Goal: Task Accomplishment & Management: Complete application form

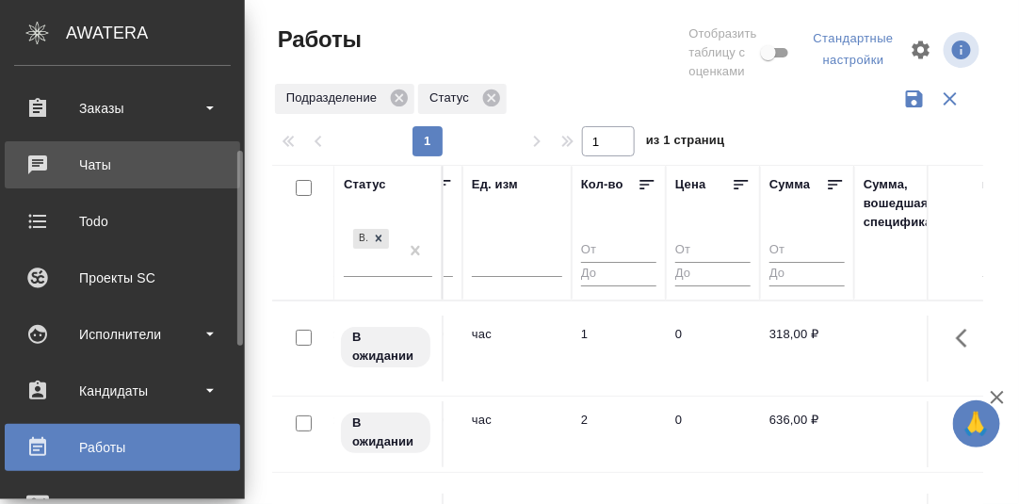
scroll to position [282, 0]
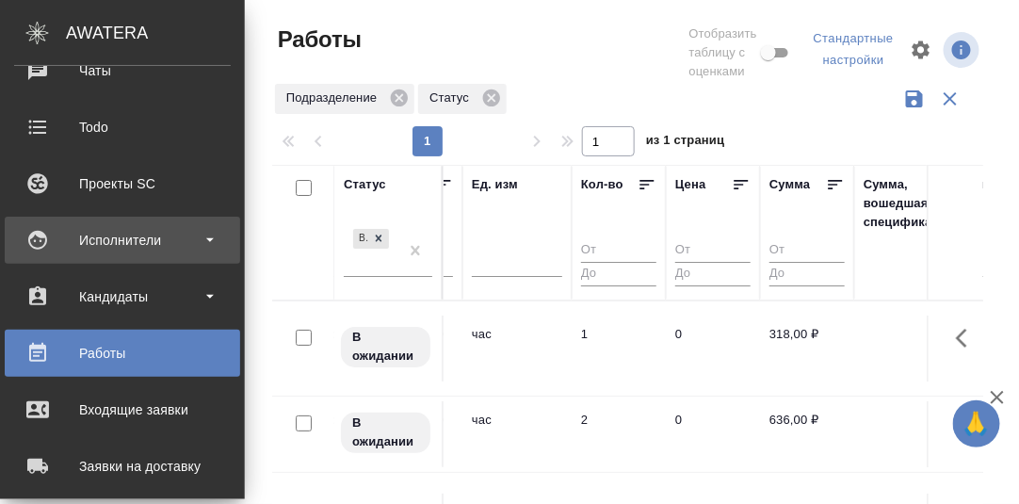
click at [125, 234] on div "Исполнители" at bounding box center [122, 240] width 217 height 28
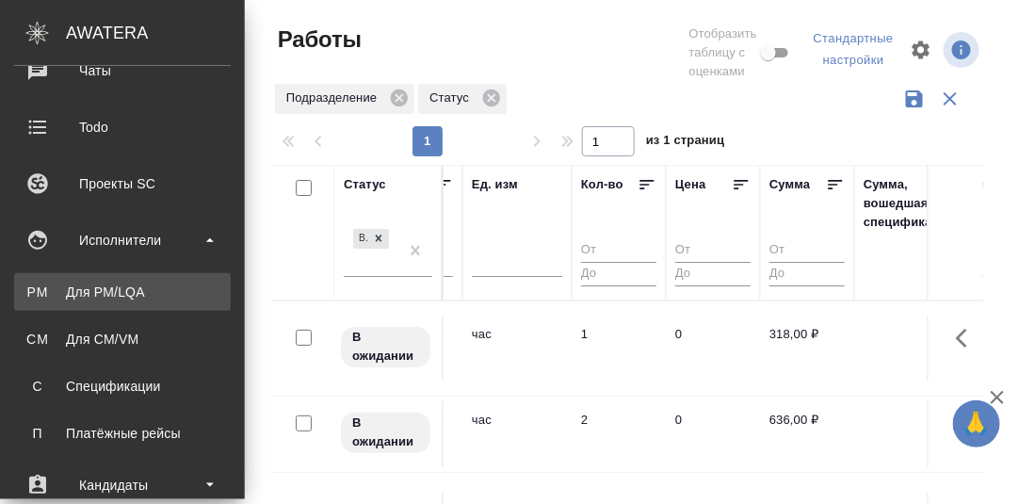
click at [105, 292] on div "Для PM/LQA" at bounding box center [123, 292] width 198 height 19
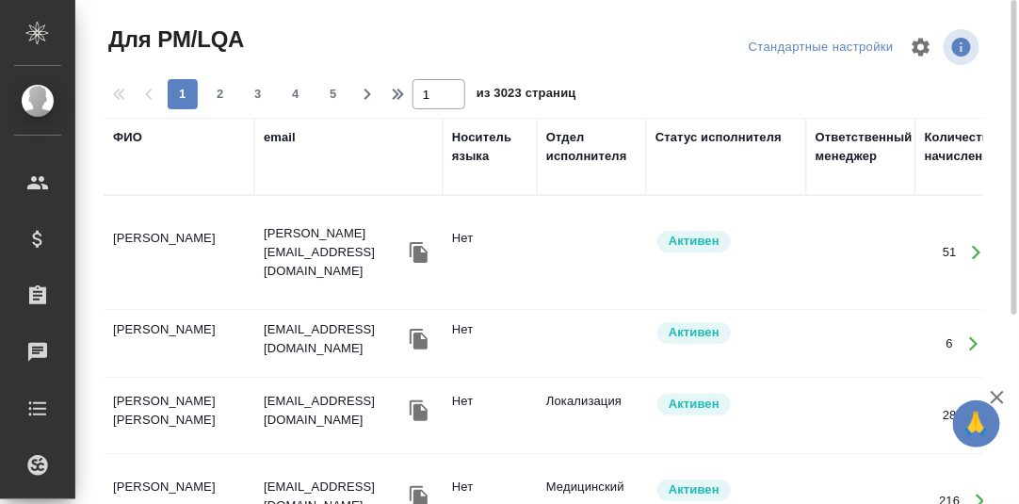
click at [132, 138] on div "ФИО" at bounding box center [127, 137] width 29 height 19
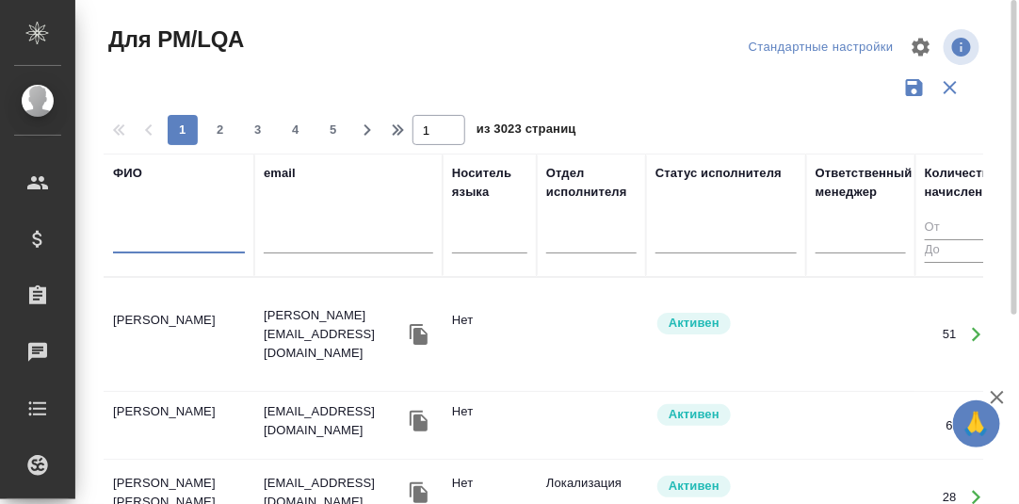
click at [140, 238] on input "text" at bounding box center [179, 242] width 132 height 24
paste input "Лажинцева Ирина"
type input "Лажинцева Ирина"
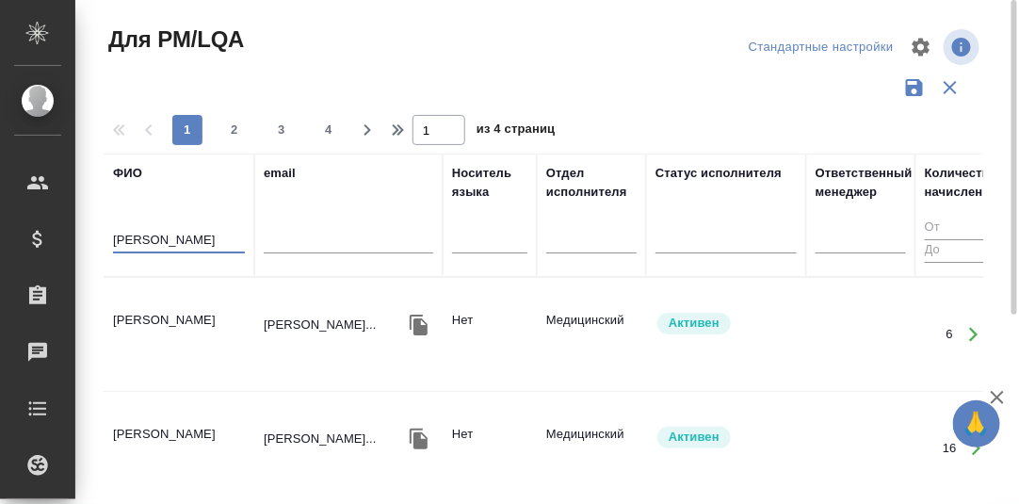
click at [163, 308] on td "[PERSON_NAME]" at bounding box center [179, 334] width 151 height 66
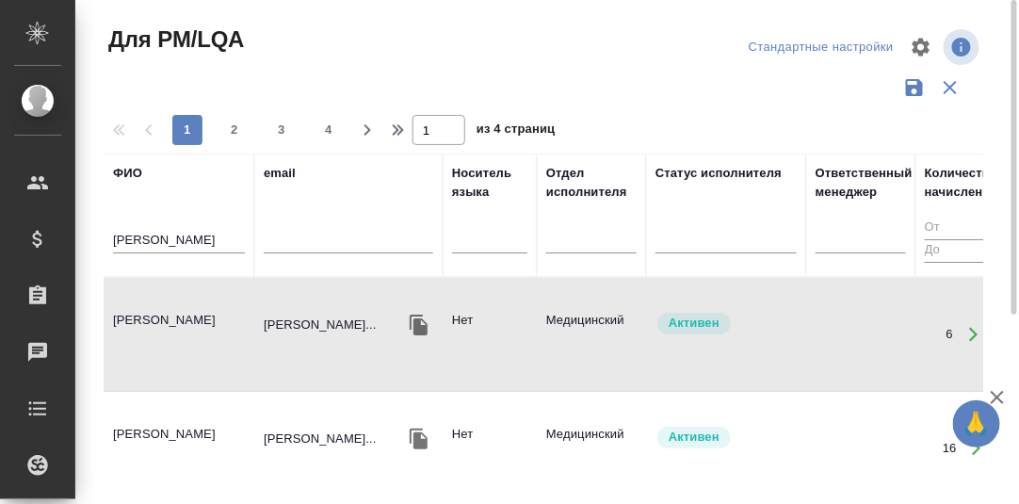
click at [163, 308] on td "[PERSON_NAME]" at bounding box center [179, 334] width 151 height 66
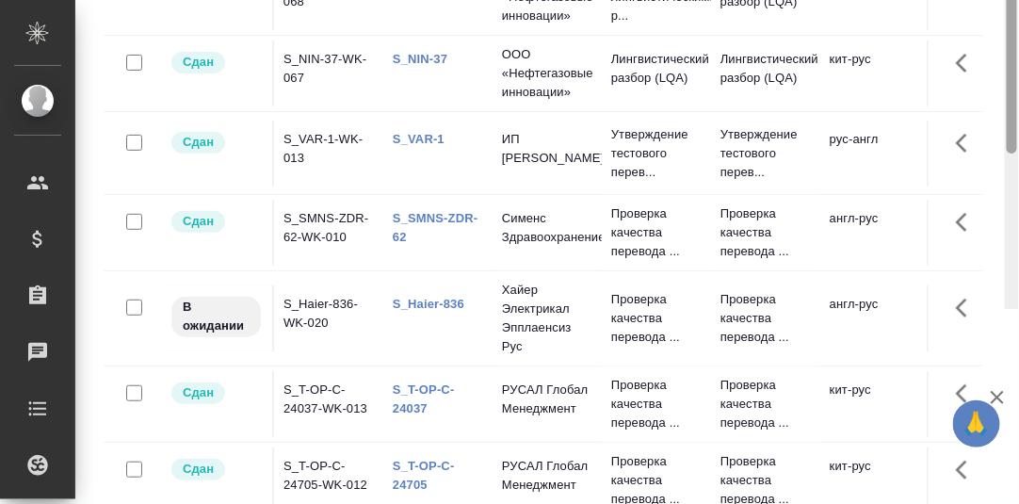
scroll to position [347, 0]
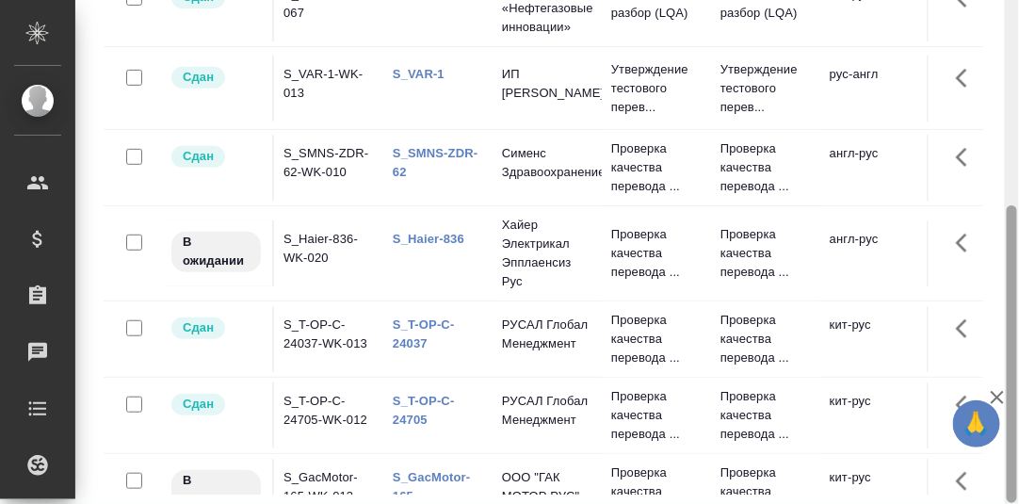
drag, startPoint x: 1014, startPoint y: 265, endPoint x: 1018, endPoint y: 391, distance: 126.3
click at [1018, 393] on html "🙏 .cls-1 fill:#fff; AWATERA Румянцева Дарья d.rumyantseva Клиенты Спецификации …" at bounding box center [509, 252] width 1019 height 504
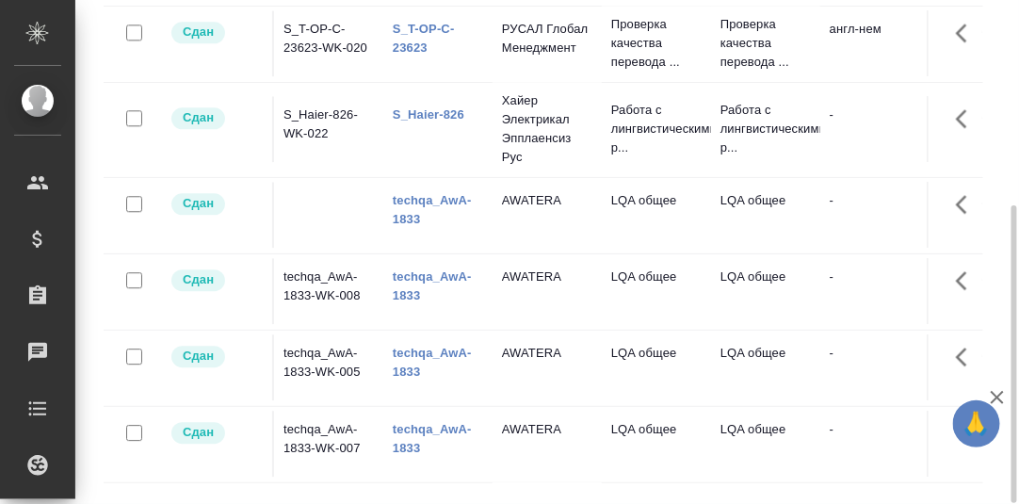
scroll to position [988, 0]
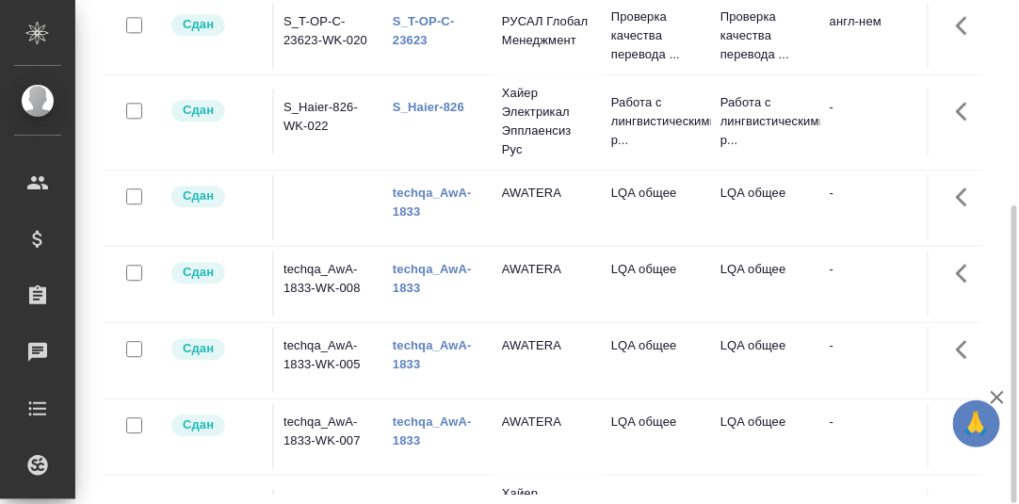
click at [423, 219] on link "techqa_AwA-1833" at bounding box center [432, 202] width 79 height 33
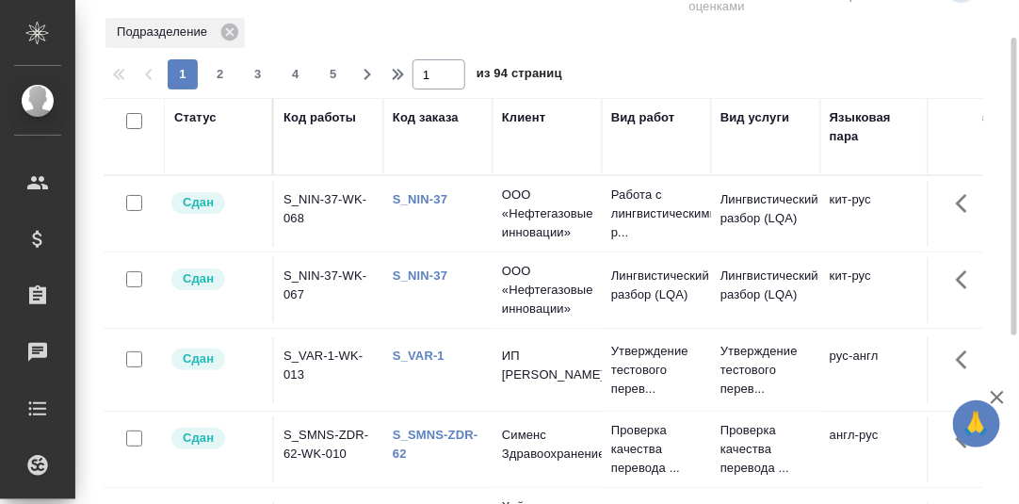
scroll to position [0, 0]
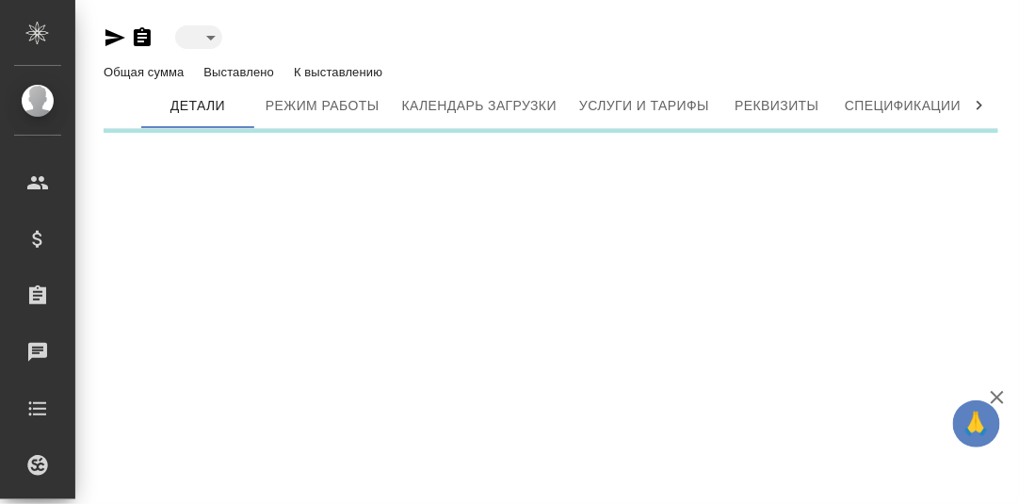
type input "active"
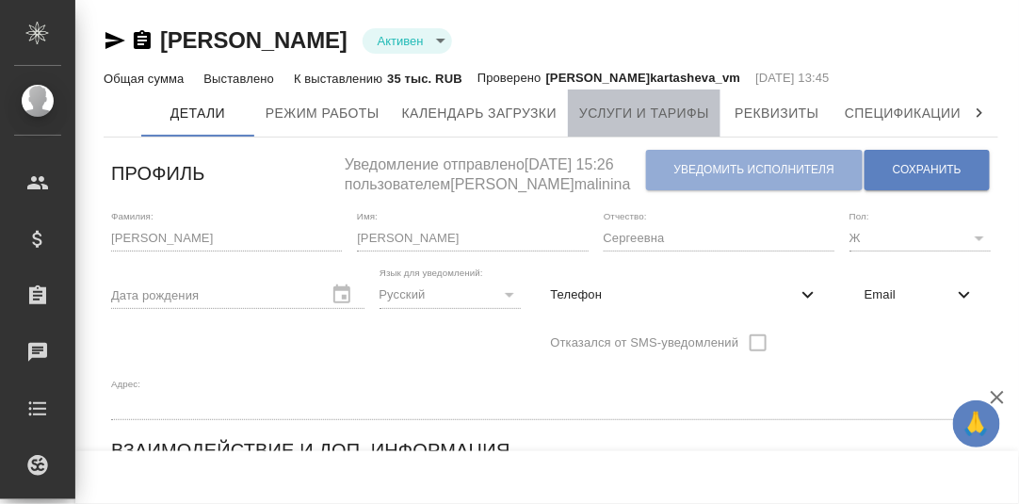
click at [640, 117] on span "Услуги и тарифы" at bounding box center [644, 114] width 130 height 24
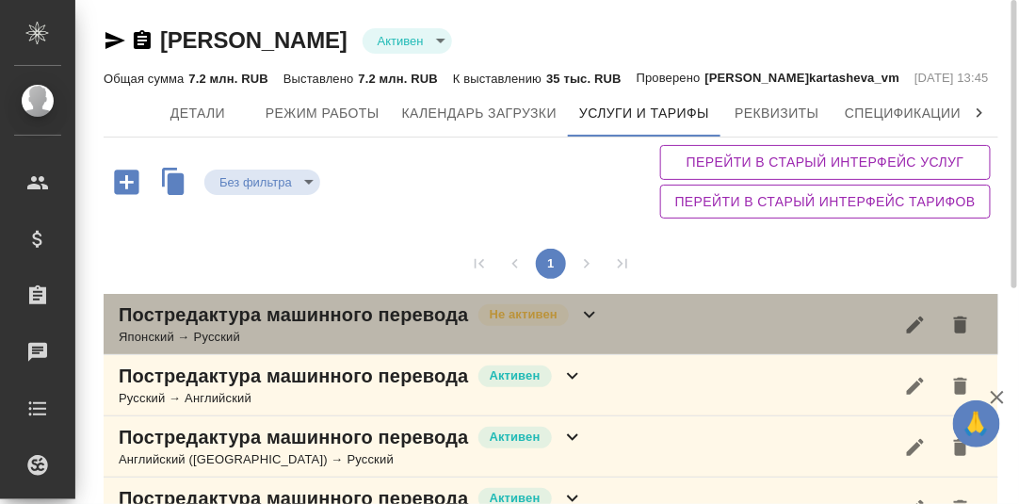
click at [590, 326] on icon at bounding box center [589, 314] width 23 height 23
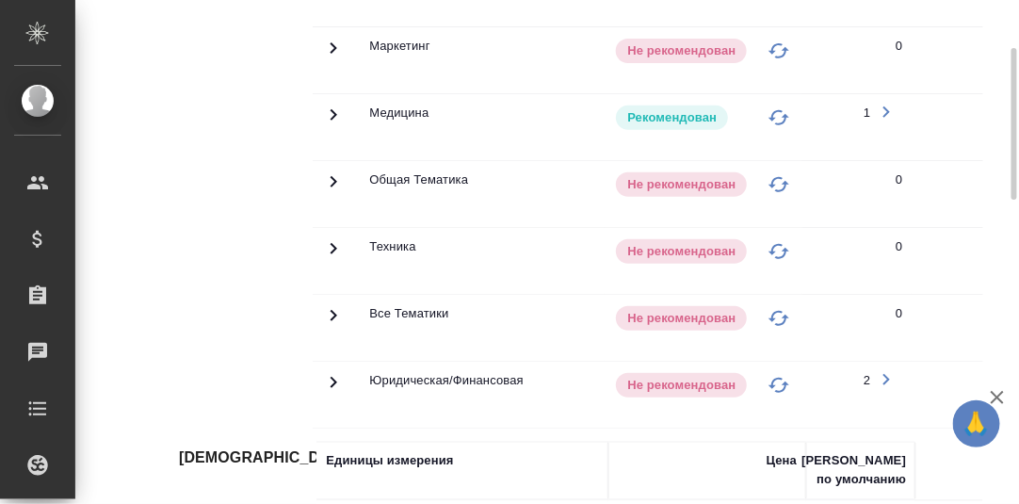
scroll to position [187, 0]
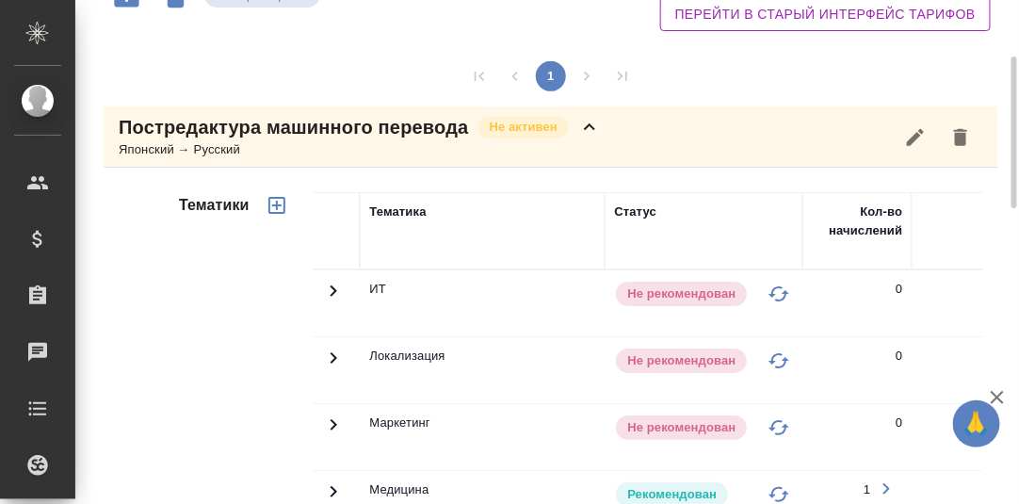
click at [590, 138] on icon at bounding box center [589, 127] width 23 height 23
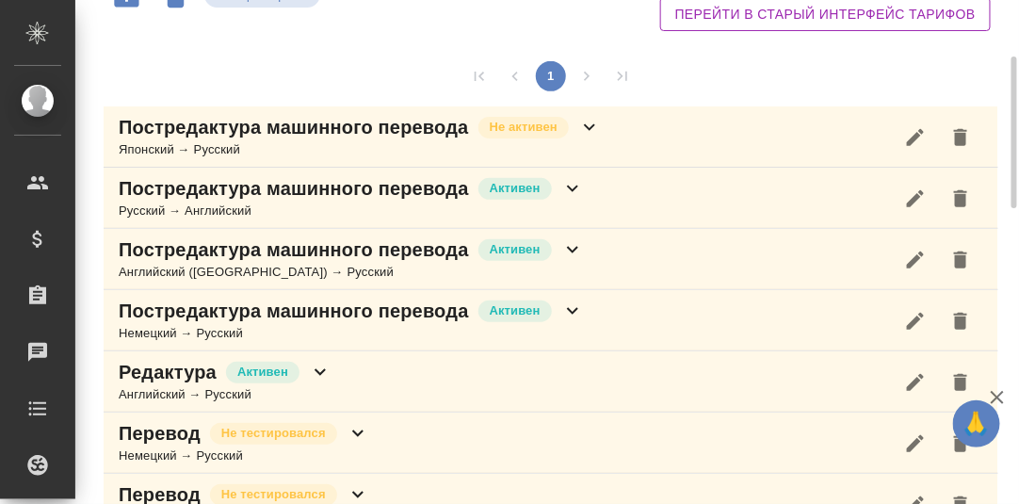
click at [574, 192] on icon at bounding box center [572, 189] width 11 height 7
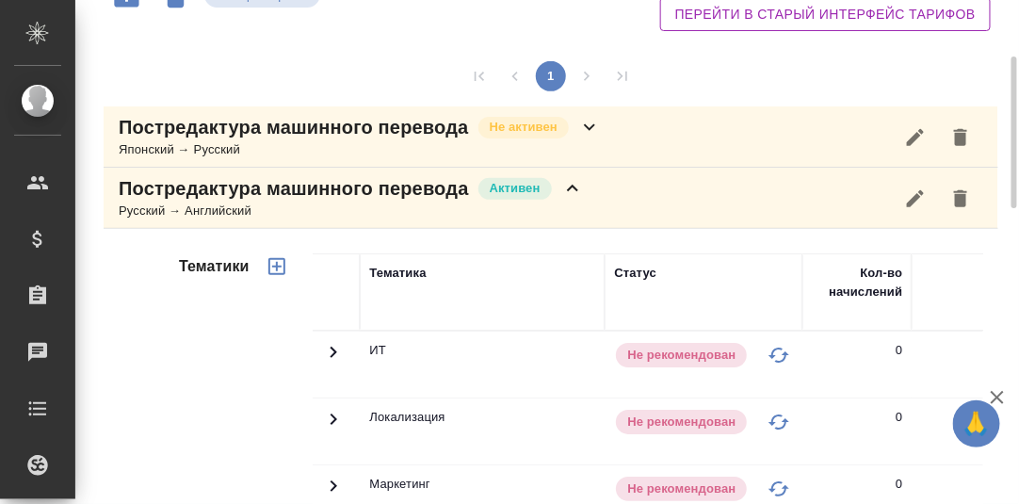
click at [573, 200] on icon at bounding box center [572, 188] width 23 height 23
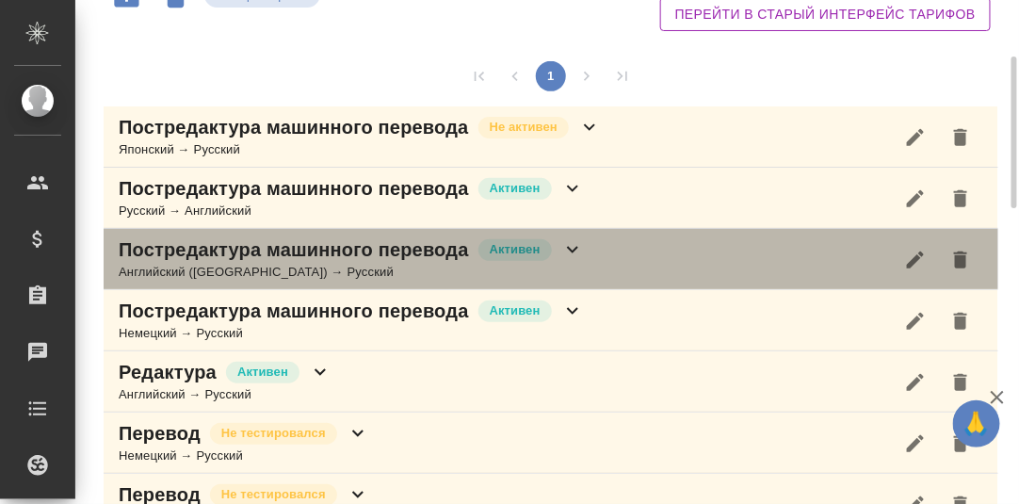
click at [574, 261] on icon at bounding box center [572, 249] width 23 height 23
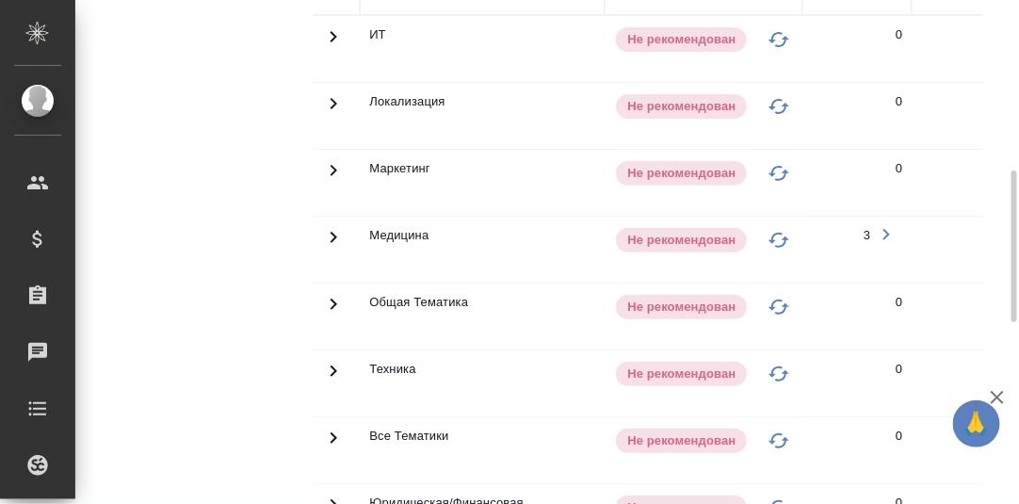
scroll to position [282, 0]
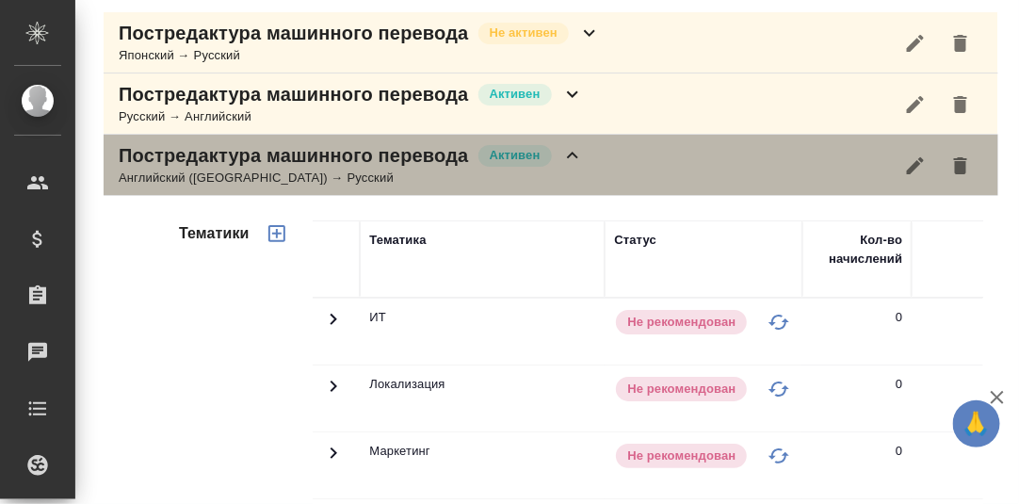
click at [573, 167] on icon at bounding box center [572, 155] width 23 height 23
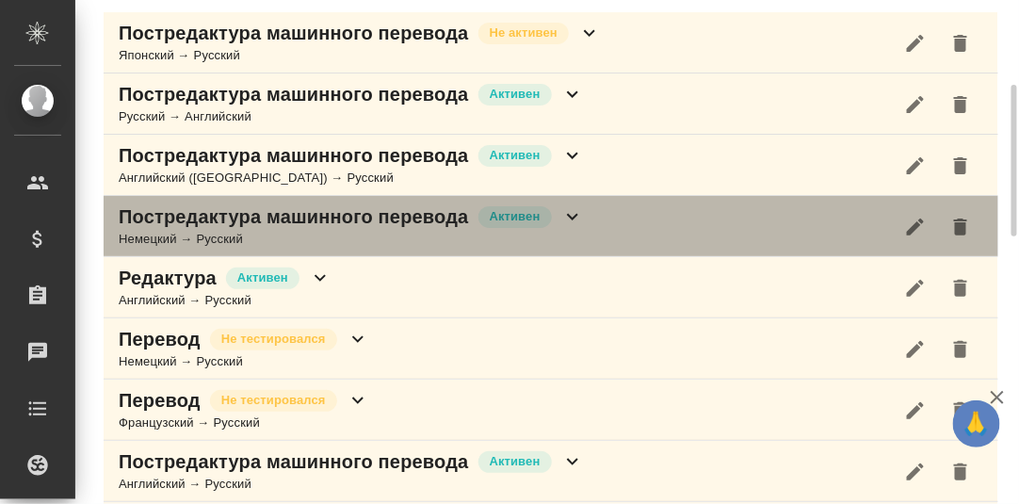
click at [572, 228] on icon at bounding box center [572, 216] width 23 height 23
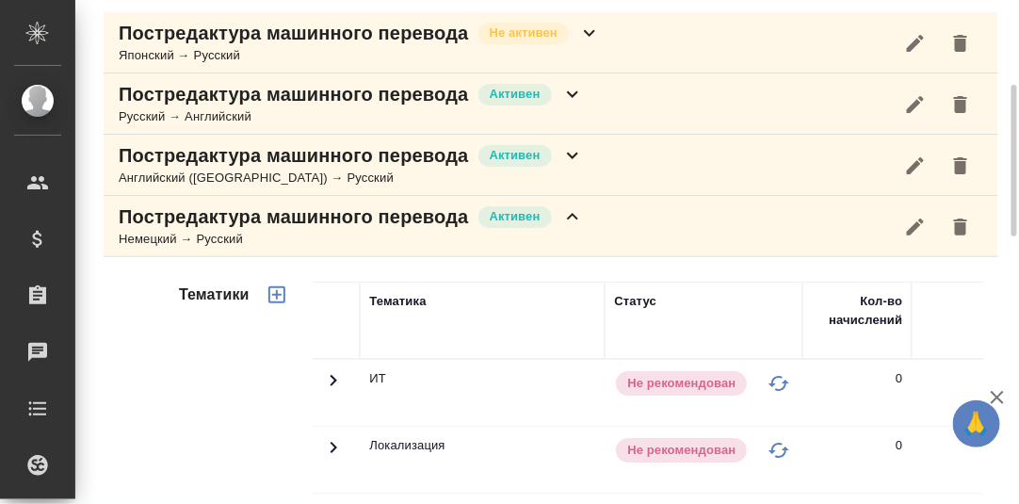
click at [575, 228] on icon at bounding box center [572, 216] width 23 height 23
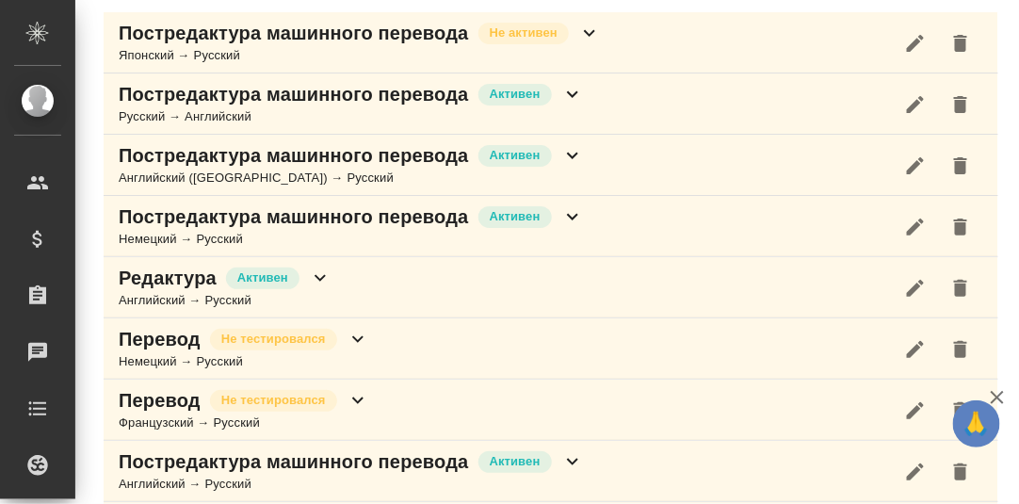
scroll to position [376, 0]
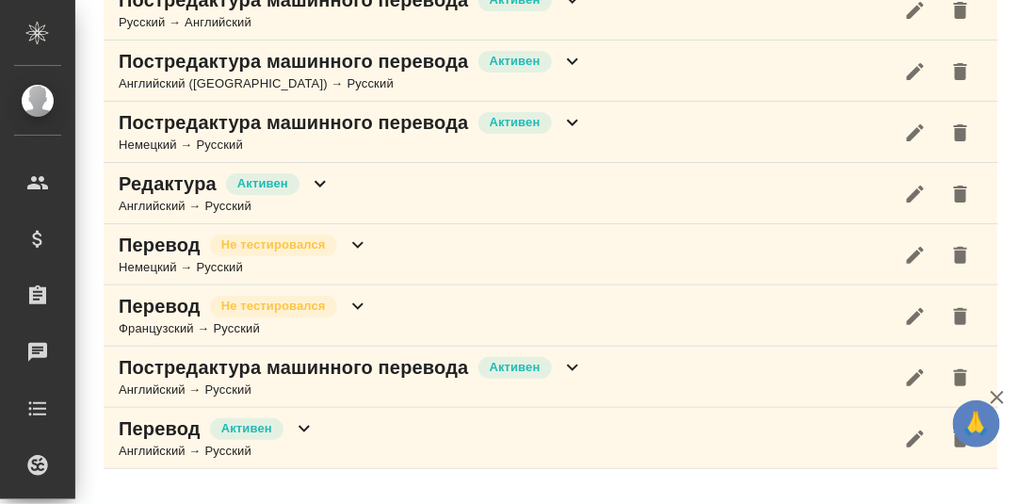
click at [570, 126] on icon at bounding box center [572, 123] width 11 height 7
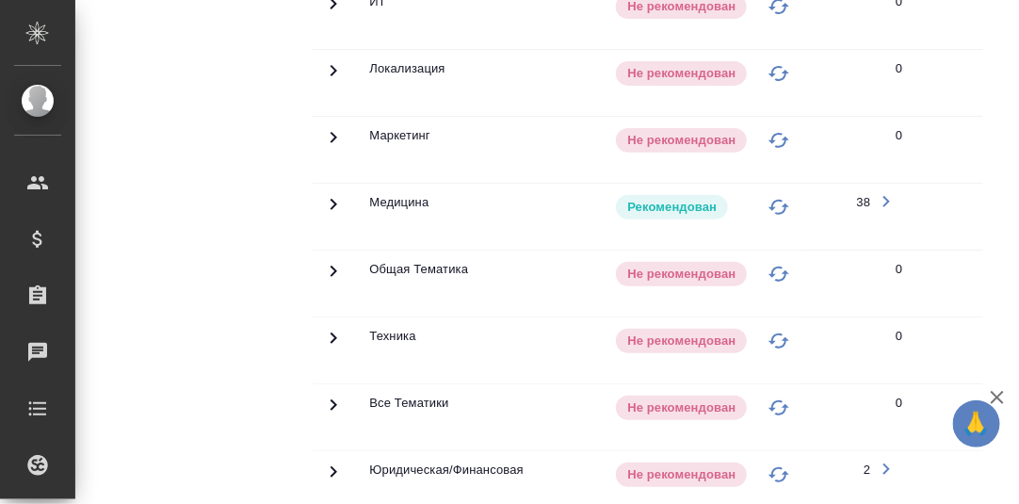
scroll to position [282, 0]
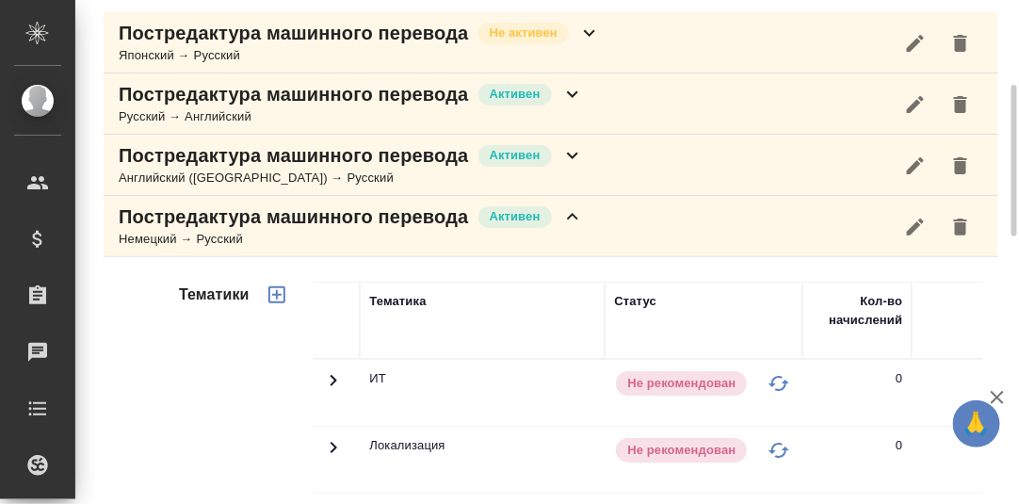
click at [574, 228] on icon at bounding box center [572, 216] width 23 height 23
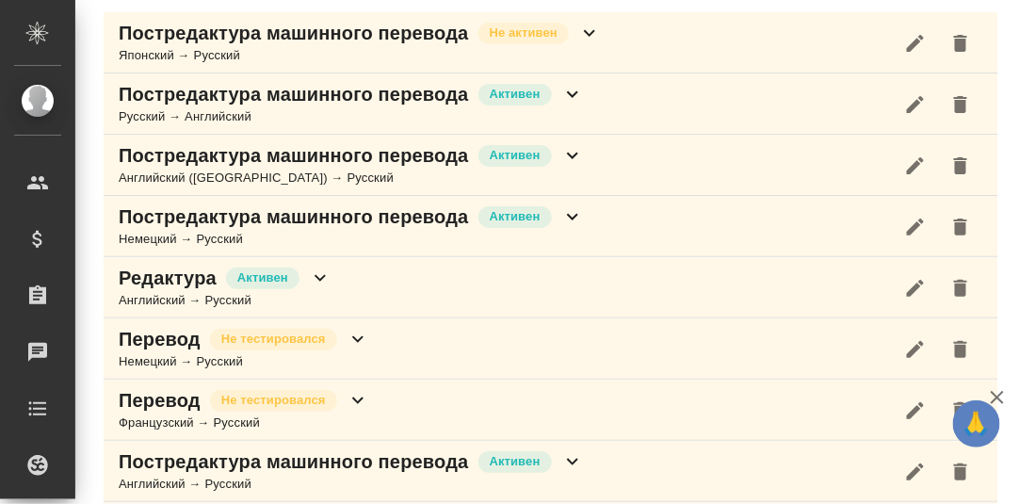
scroll to position [376, 0]
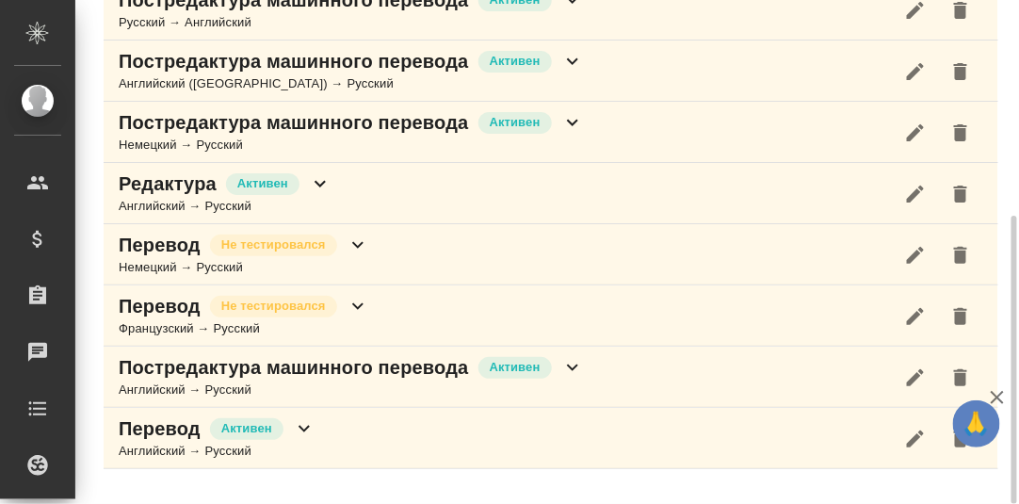
click at [322, 195] on icon at bounding box center [320, 183] width 23 height 23
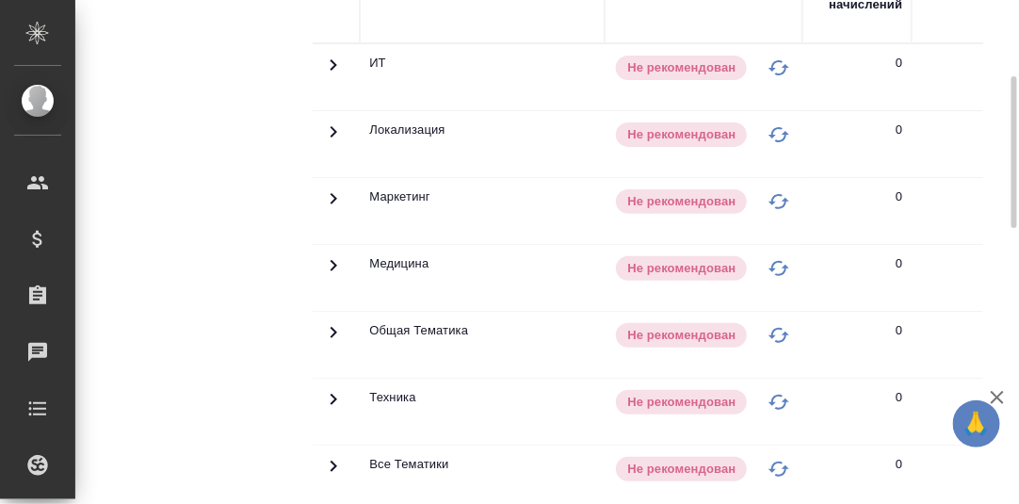
scroll to position [470, 0]
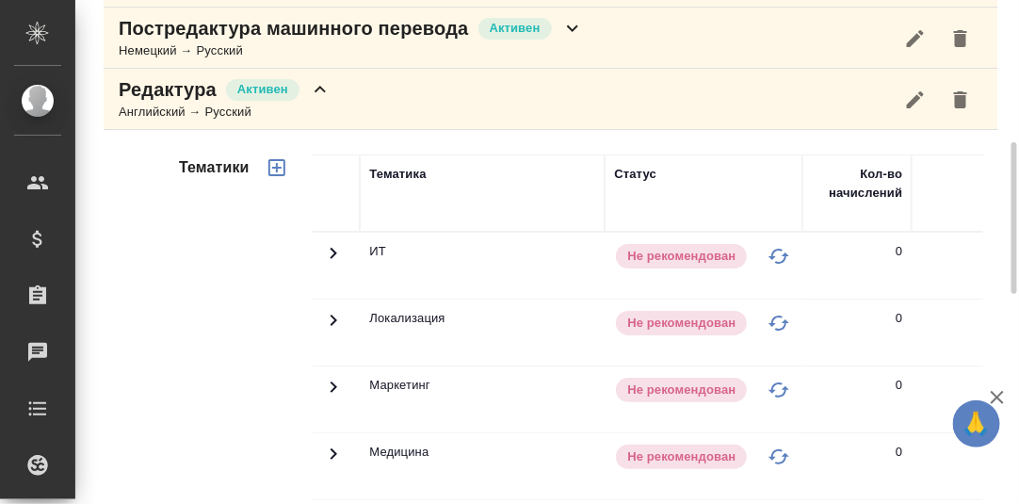
click at [319, 101] on icon at bounding box center [320, 89] width 23 height 23
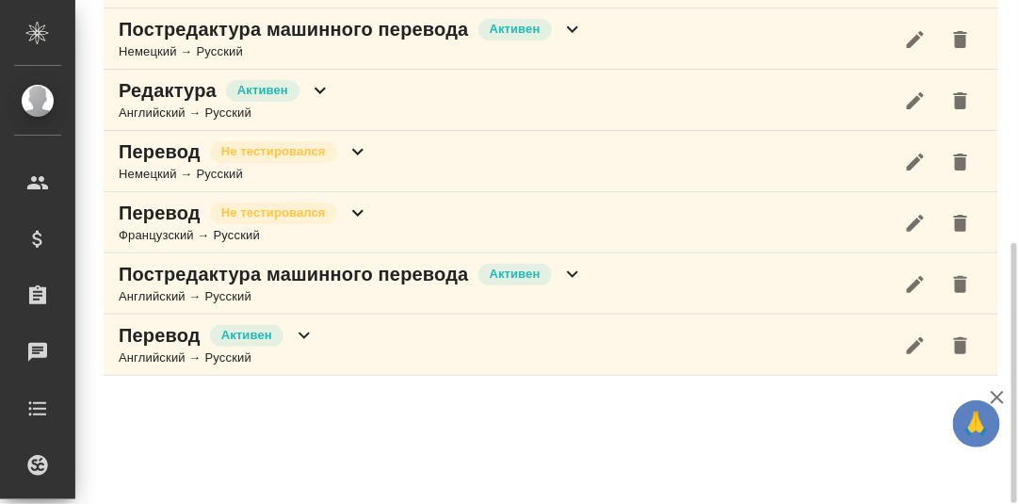
scroll to position [469, 0]
click at [353, 163] on icon at bounding box center [358, 151] width 23 height 23
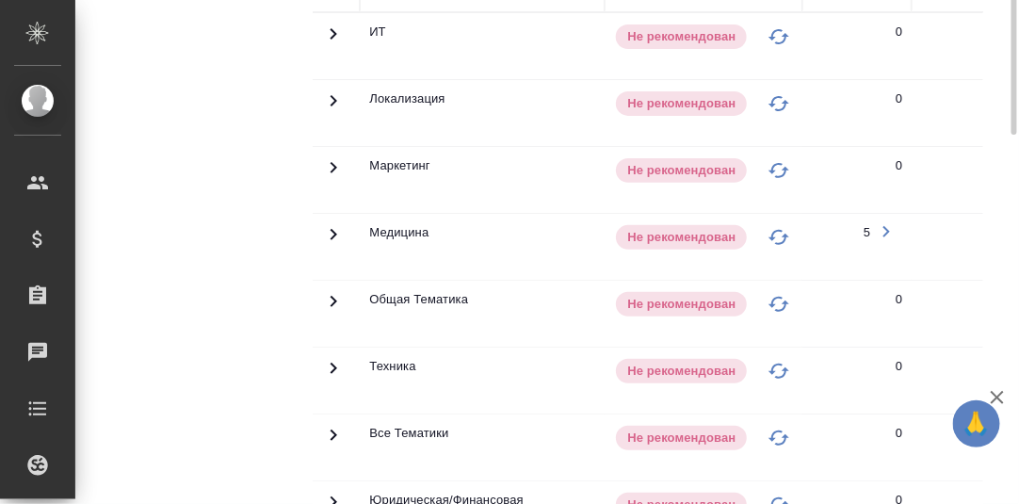
scroll to position [563, 0]
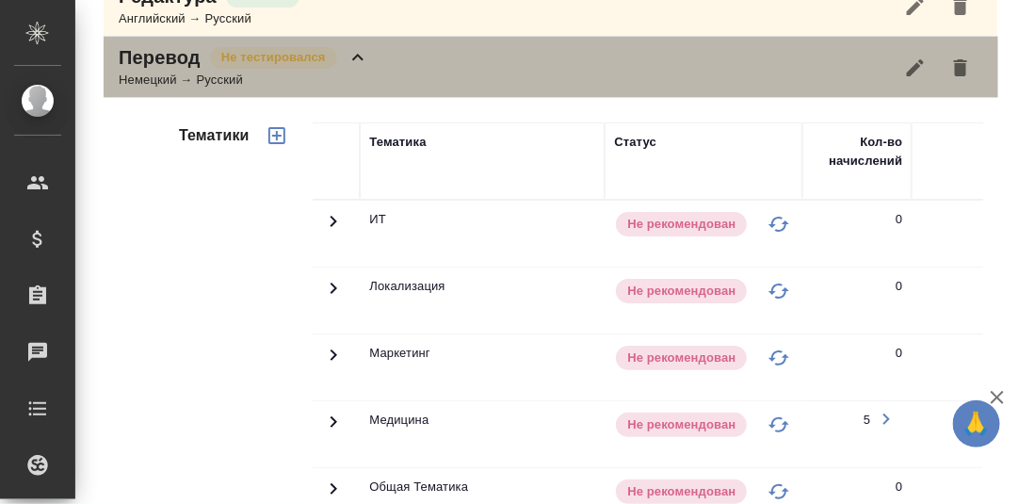
click at [357, 60] on icon at bounding box center [357, 57] width 11 height 7
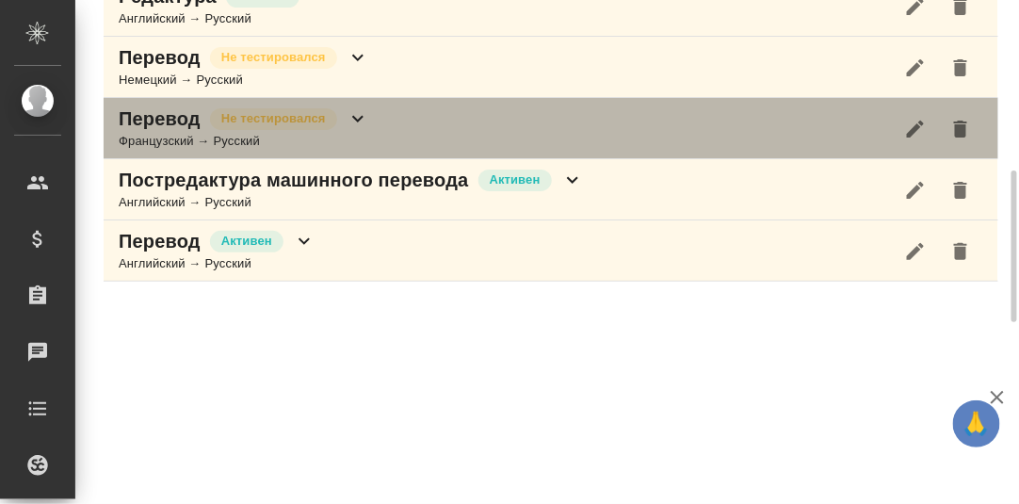
click at [351, 130] on icon at bounding box center [358, 118] width 23 height 23
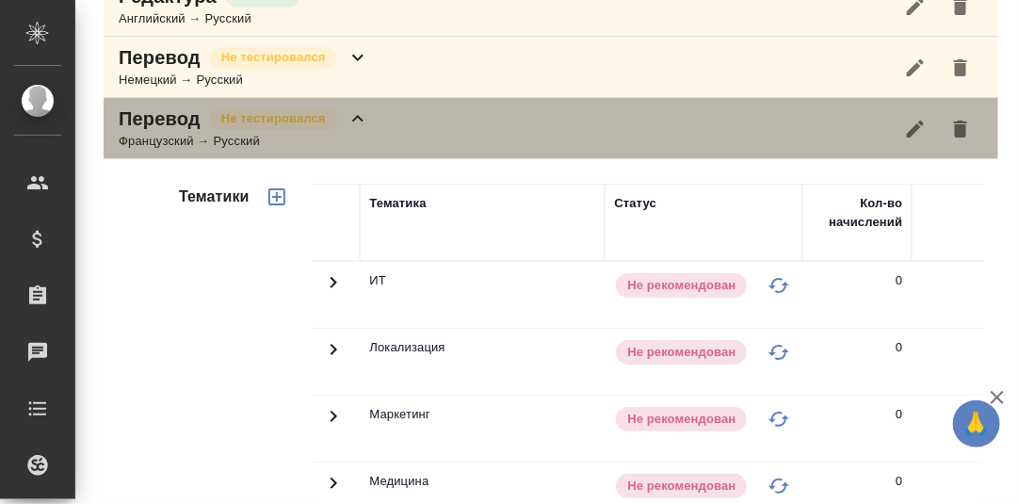
click at [354, 130] on icon at bounding box center [358, 118] width 23 height 23
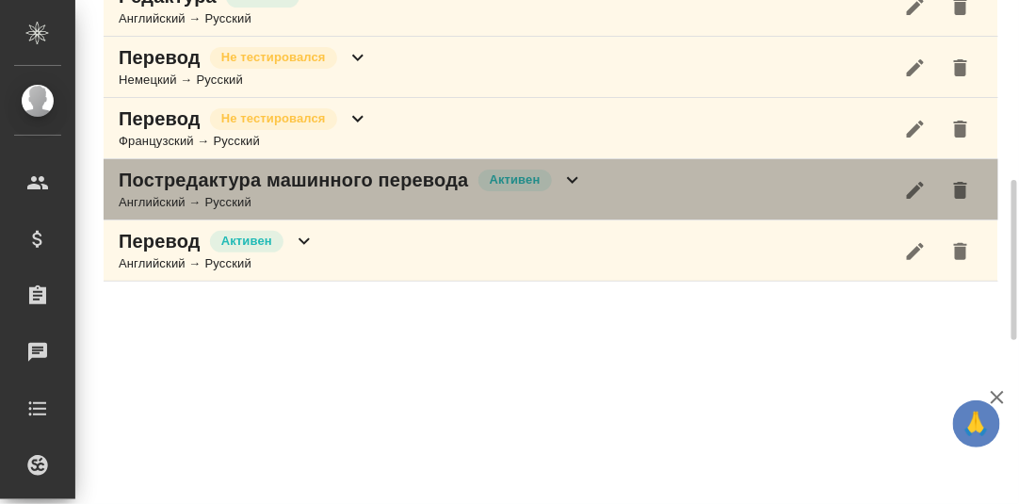
click at [570, 184] on icon at bounding box center [572, 180] width 11 height 7
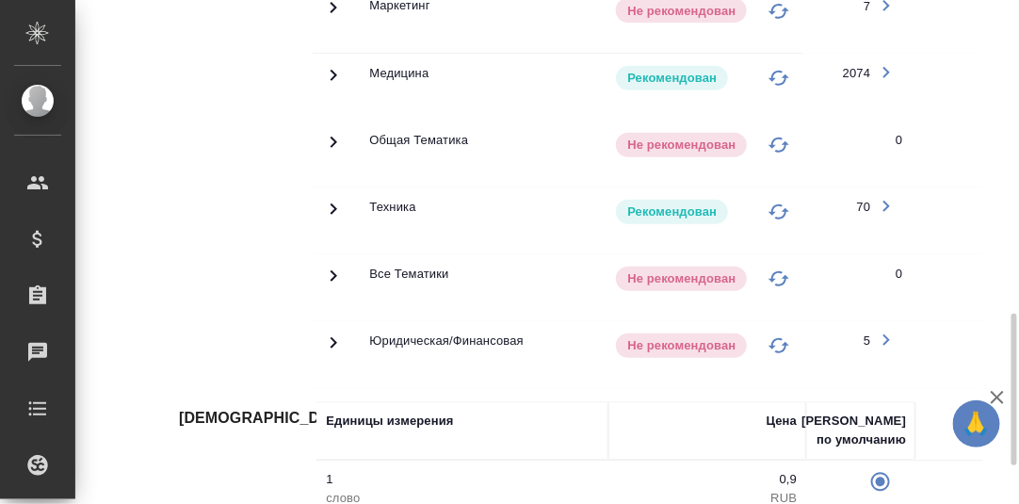
scroll to position [1160, 0]
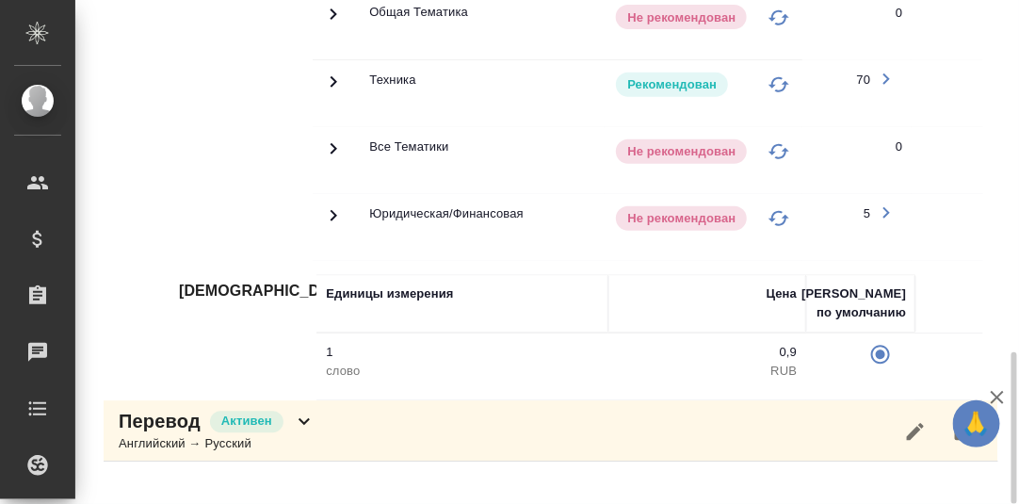
click at [307, 432] on icon at bounding box center [304, 421] width 23 height 23
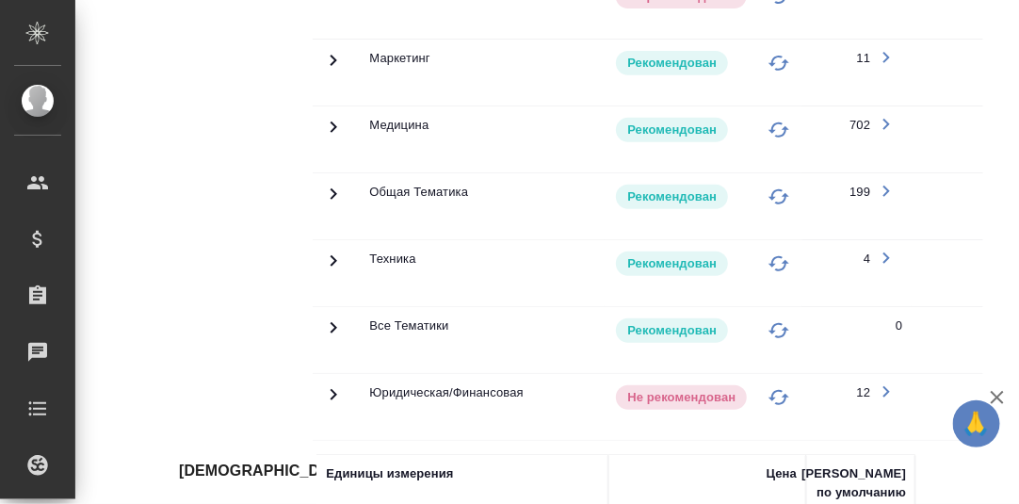
scroll to position [1945, 0]
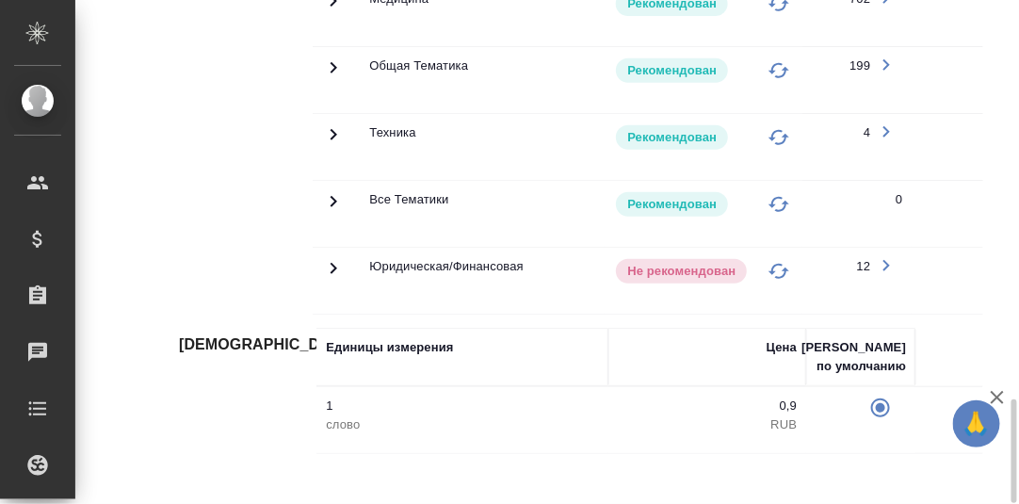
click at [332, 146] on icon at bounding box center [333, 134] width 23 height 23
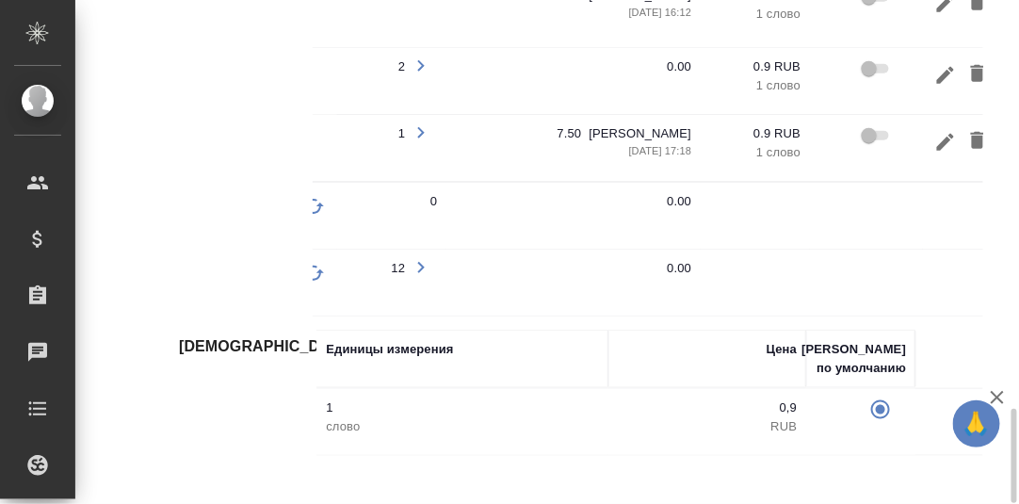
scroll to position [0, 509]
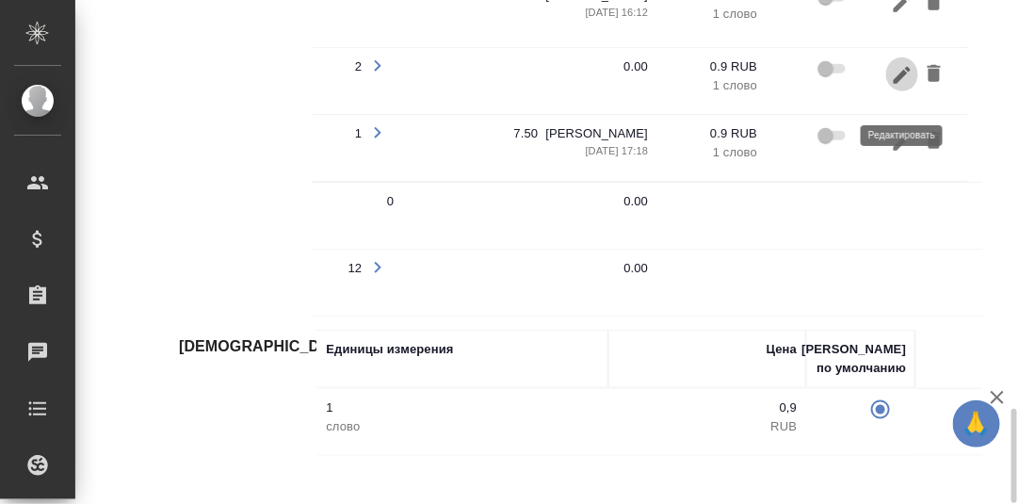
click at [902, 84] on button "button" at bounding box center [902, 74] width 32 height 35
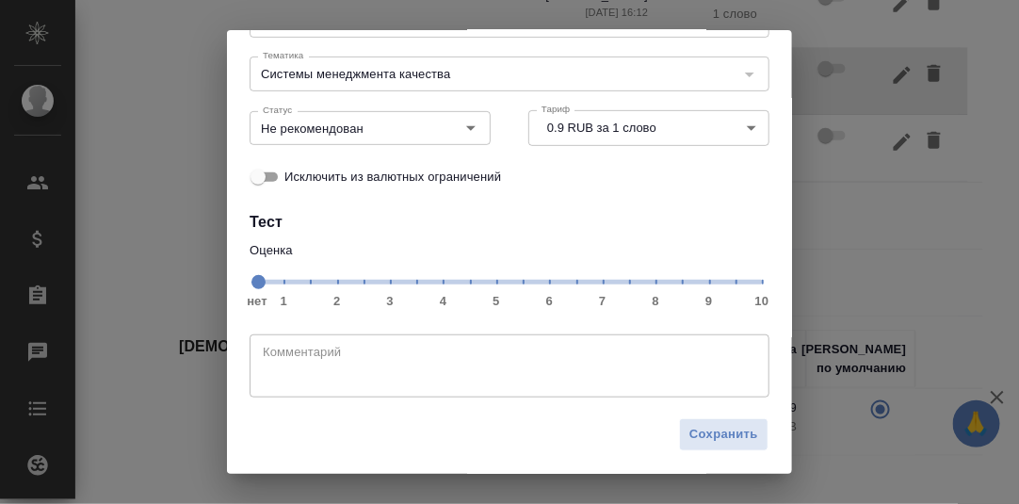
scroll to position [0, 0]
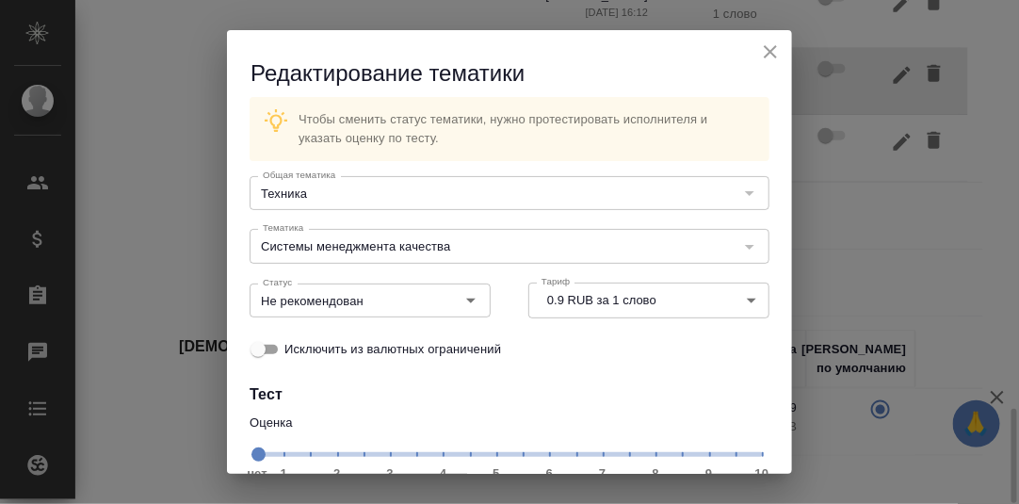
drag, startPoint x: 759, startPoint y: 52, endPoint x: 717, endPoint y: 107, distance: 69.9
click at [759, 53] on icon "close" at bounding box center [770, 52] width 23 height 23
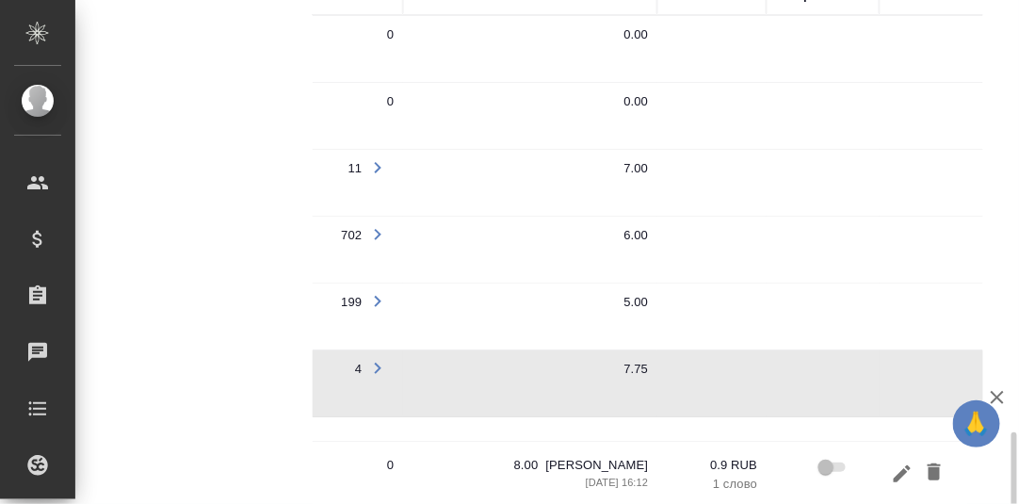
scroll to position [2084, 0]
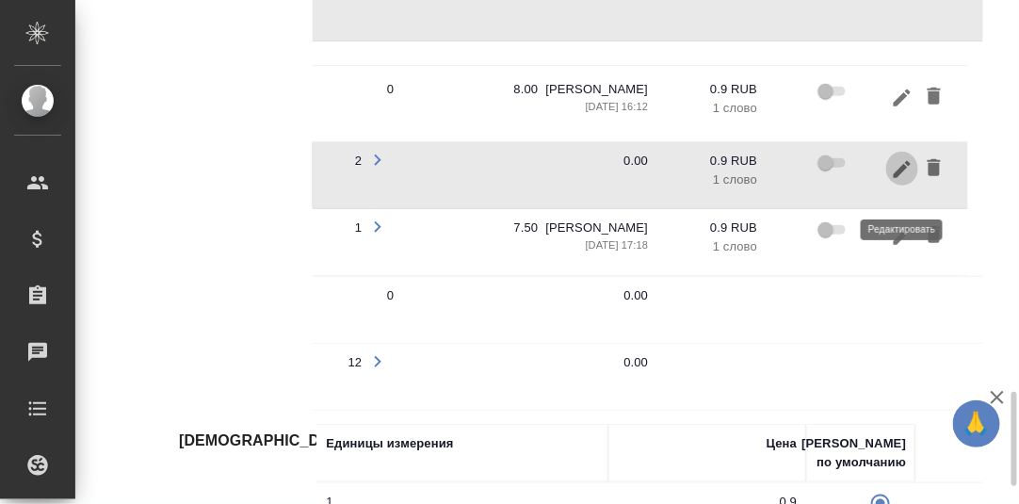
click at [897, 177] on icon "button" at bounding box center [902, 168] width 17 height 17
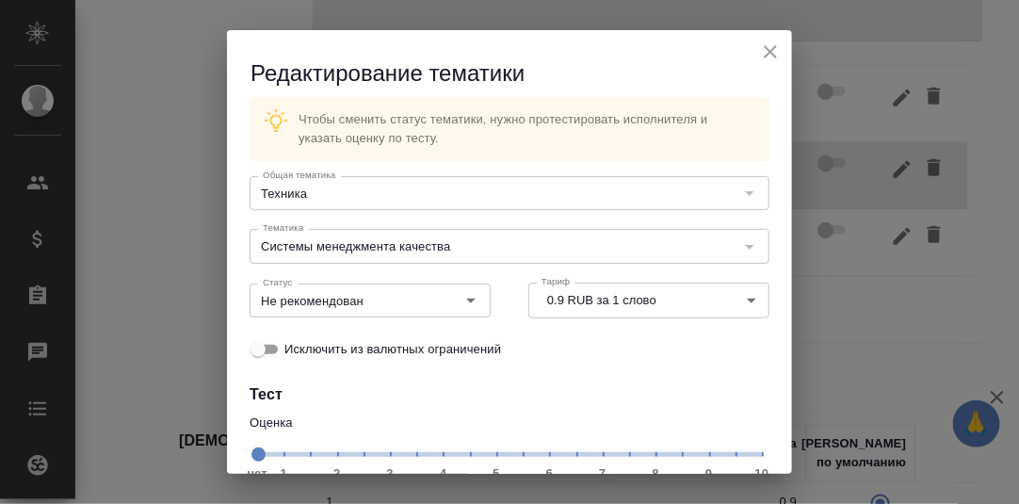
scroll to position [172, 0]
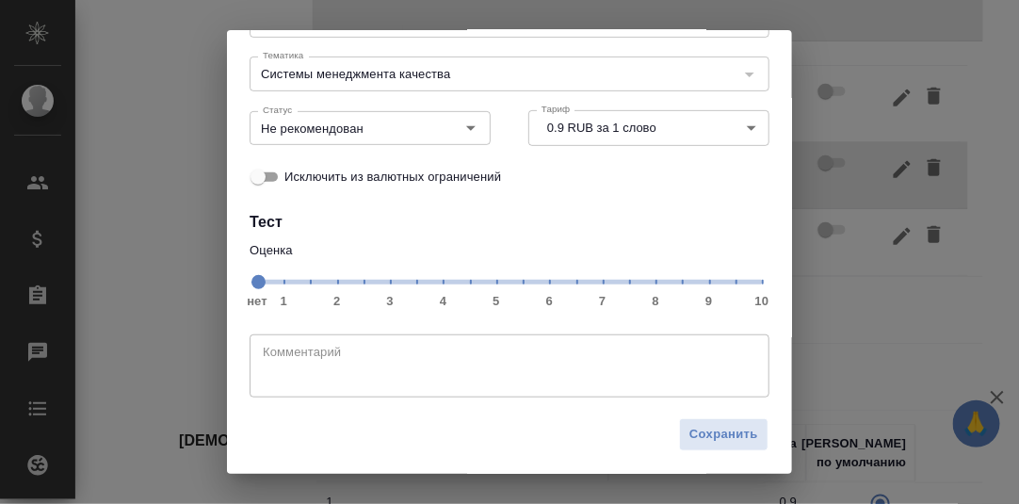
click at [616, 284] on span "нет 1 2 3 4 5 6 7 8 9 10" at bounding box center [509, 280] width 505 height 26
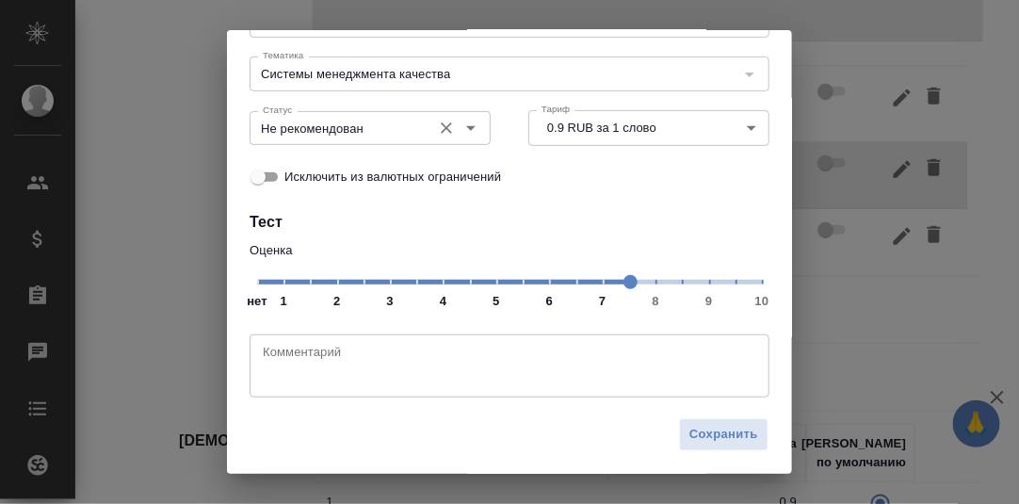
click at [466, 129] on icon "Open" at bounding box center [470, 128] width 9 height 5
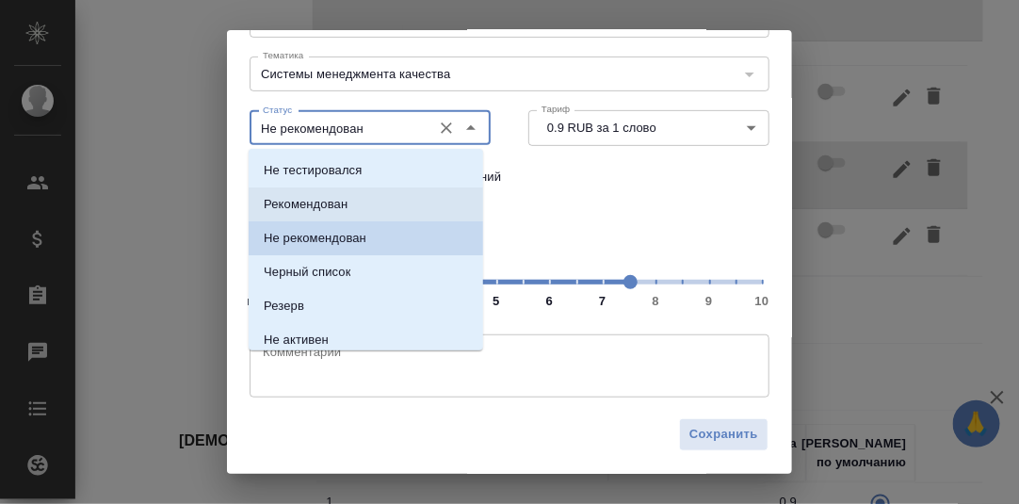
click at [342, 198] on p "Рекомендован" at bounding box center [306, 204] width 84 height 19
type input "Рекомендован"
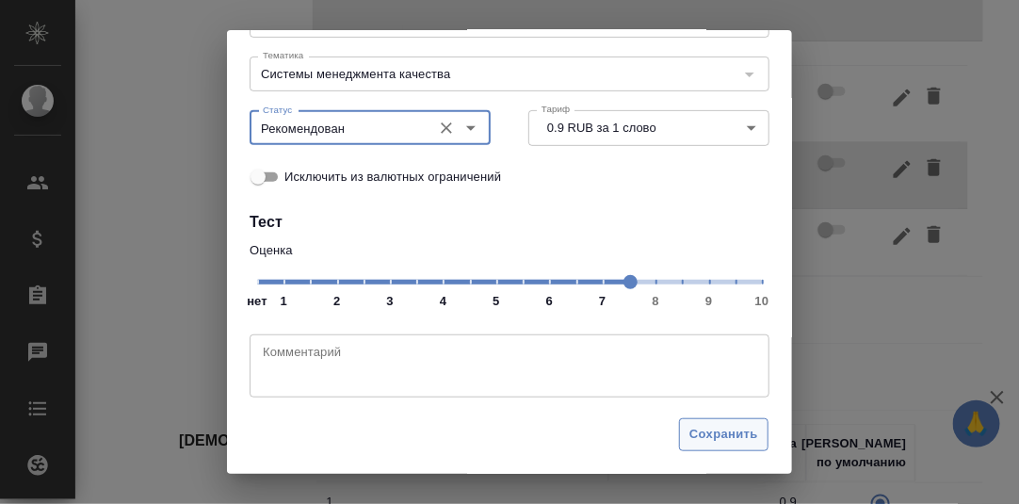
click at [694, 424] on span "Сохранить" at bounding box center [723, 435] width 69 height 22
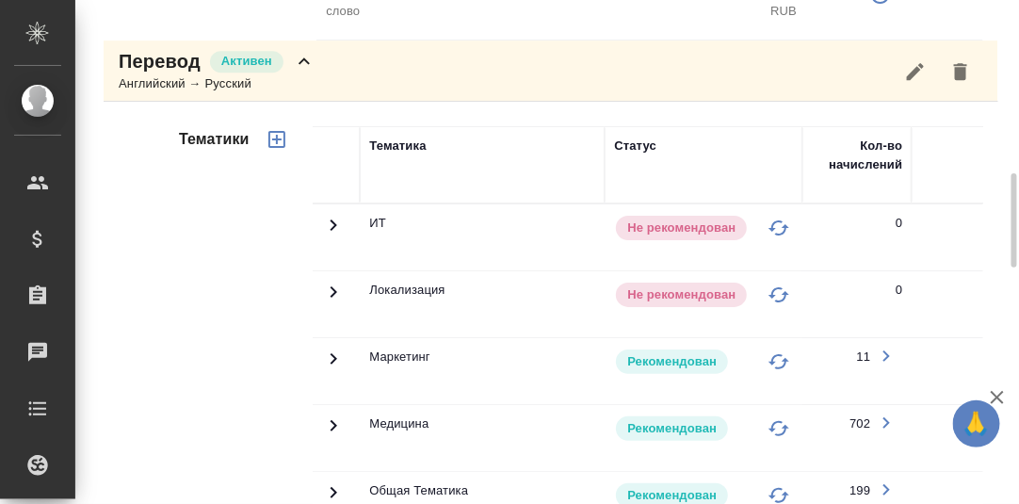
scroll to position [1239, 0]
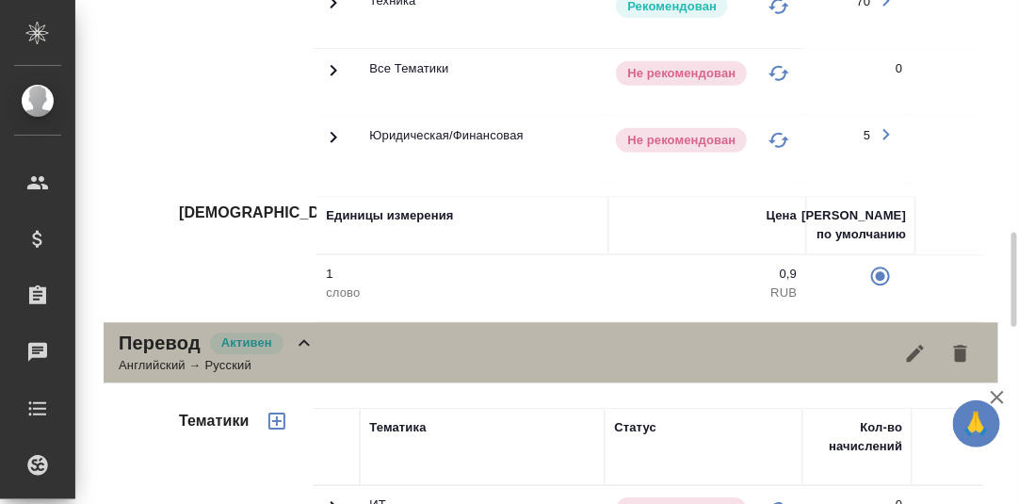
click at [304, 354] on icon at bounding box center [304, 343] width 23 height 23
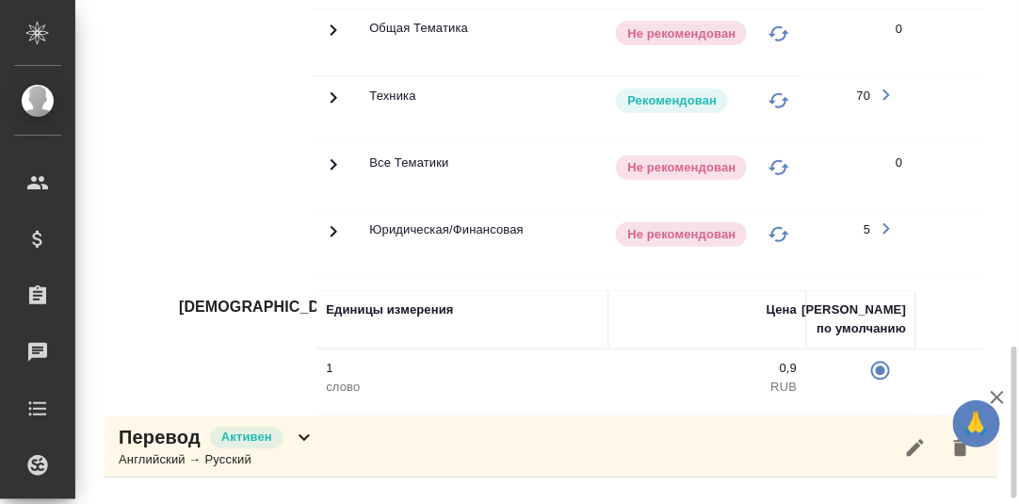
scroll to position [1050, 0]
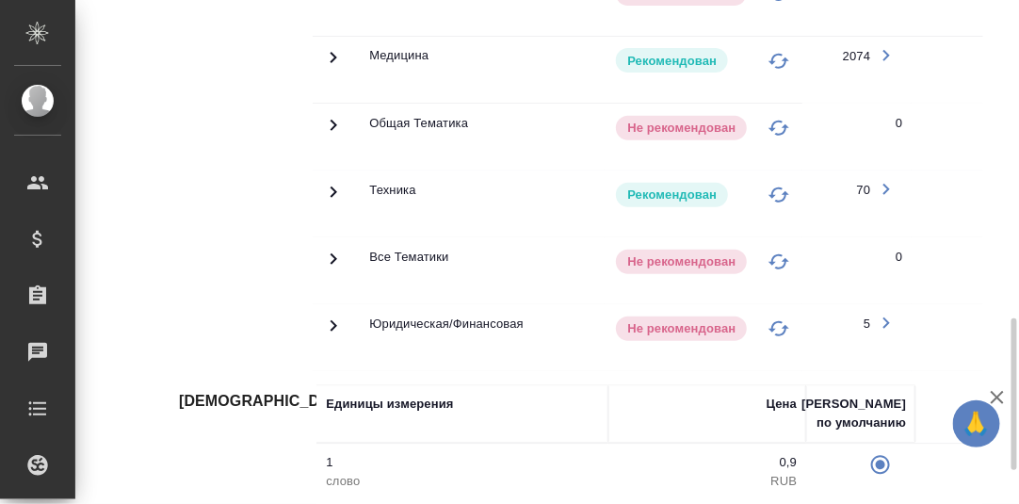
click at [332, 197] on icon at bounding box center [334, 191] width 7 height 11
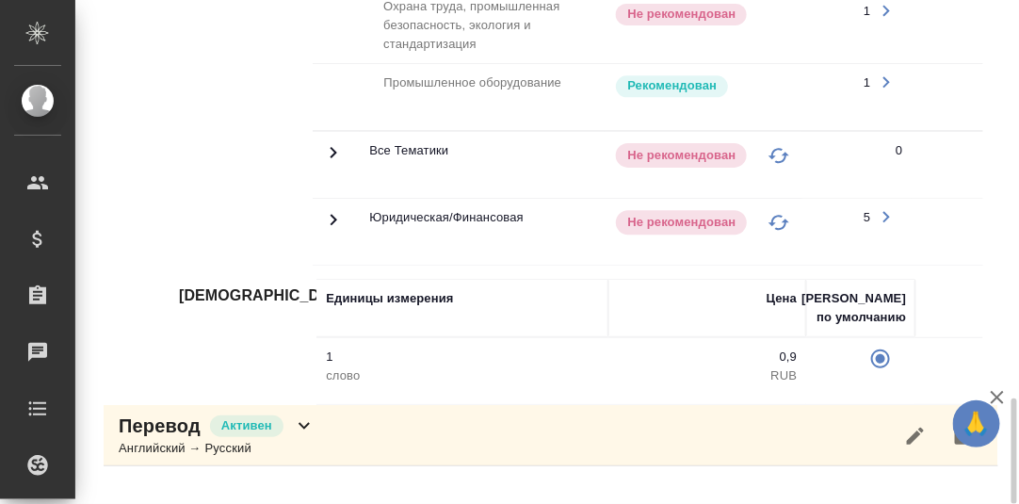
scroll to position [1799, 0]
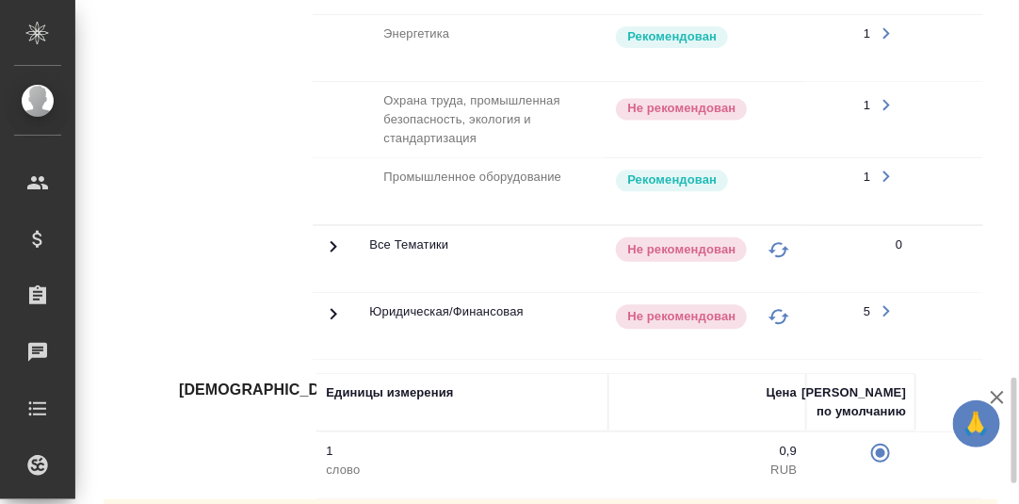
click at [887, 111] on icon "button" at bounding box center [886, 104] width 23 height 23
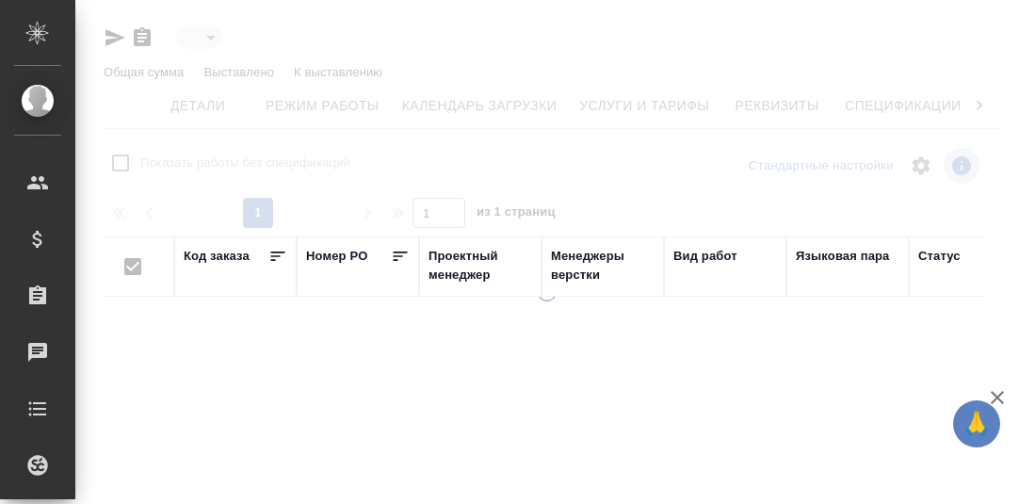
type input "active"
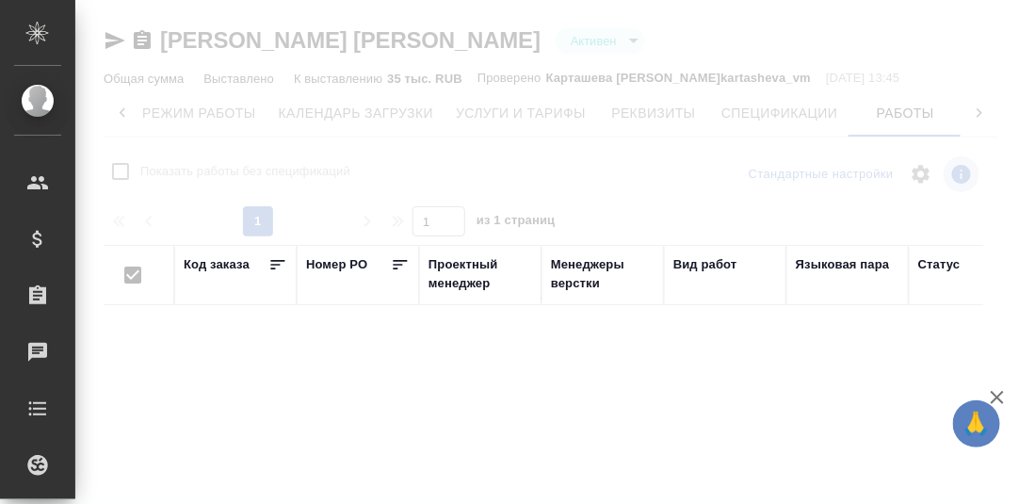
checkbox input "false"
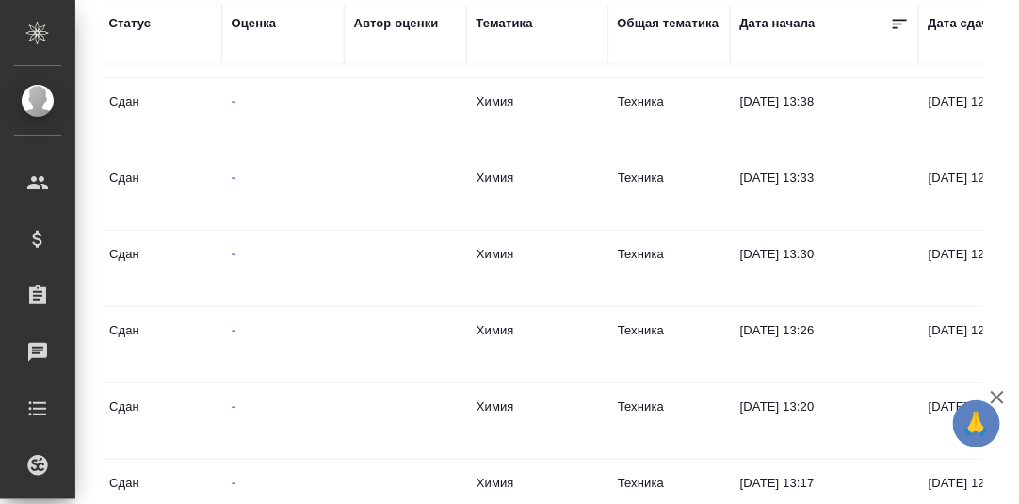
scroll to position [0, 809]
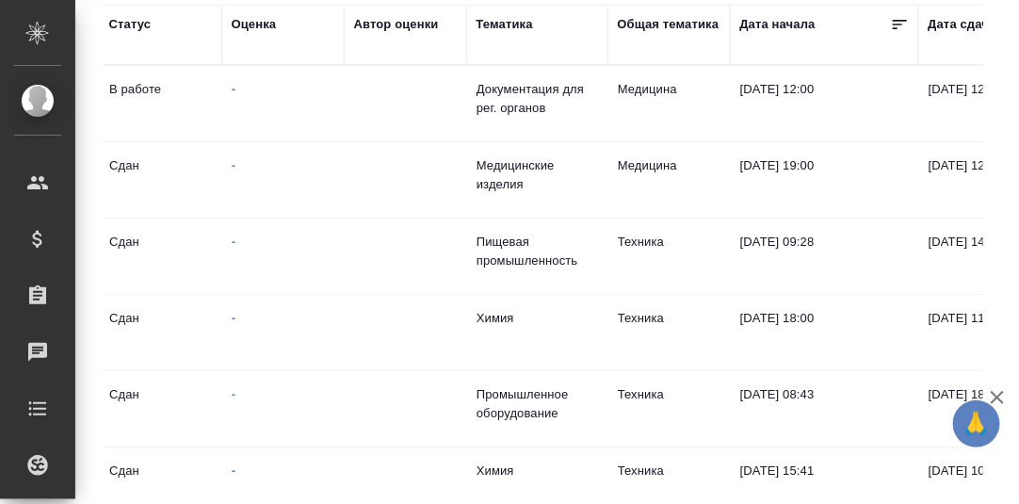
drag, startPoint x: 517, startPoint y: 25, endPoint x: 507, endPoint y: 51, distance: 27.5
click at [517, 26] on div "Тематика" at bounding box center [505, 24] width 57 height 19
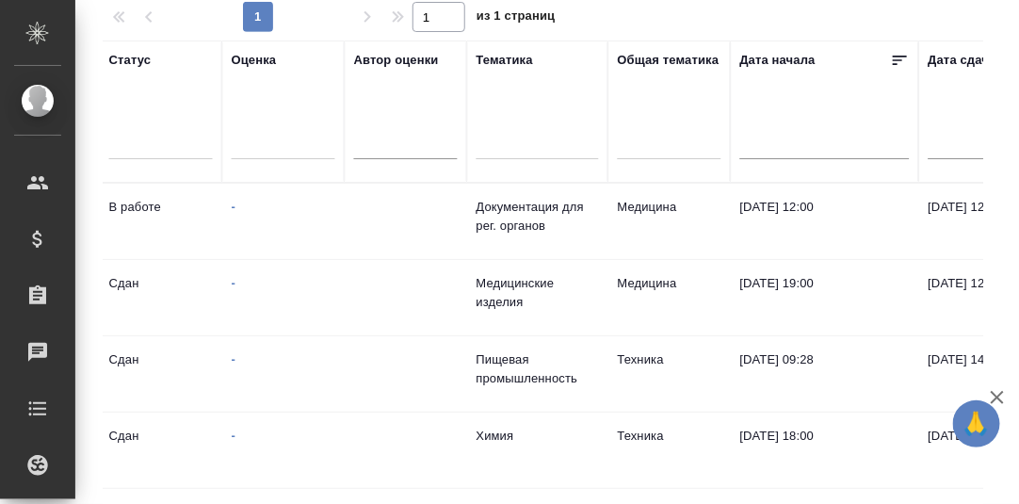
click at [495, 152] on div at bounding box center [538, 140] width 122 height 27
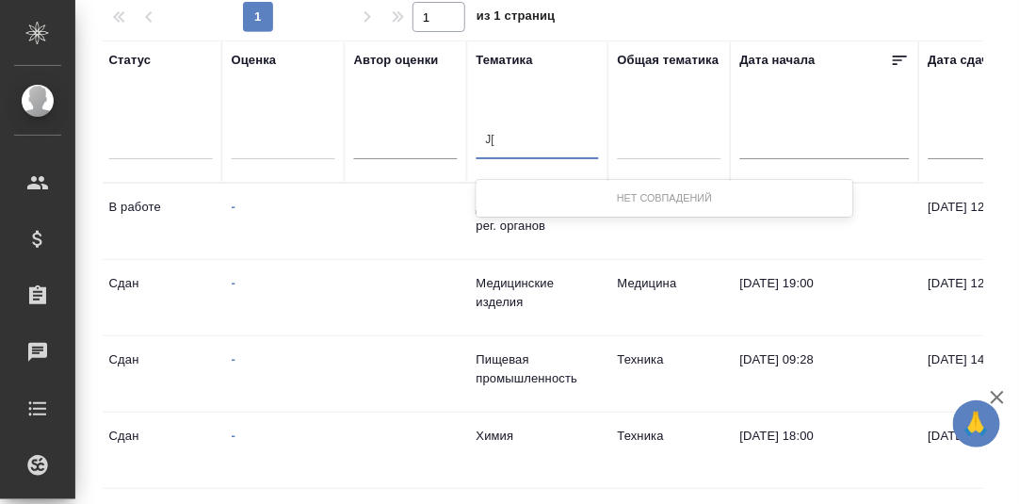
type input "J"
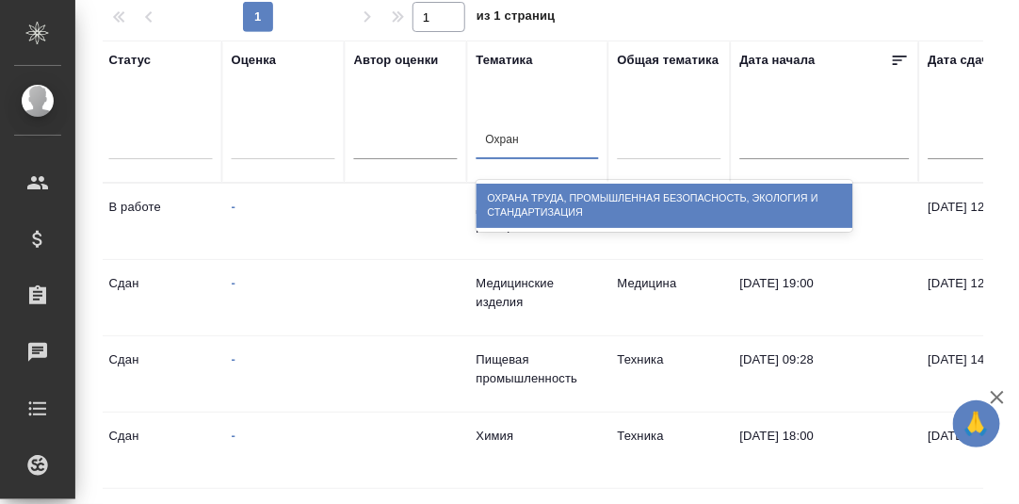
type input "Охрана"
click at [546, 203] on div "Охрана труда, промышленная безопасность, экология и стандартизация" at bounding box center [665, 206] width 377 height 44
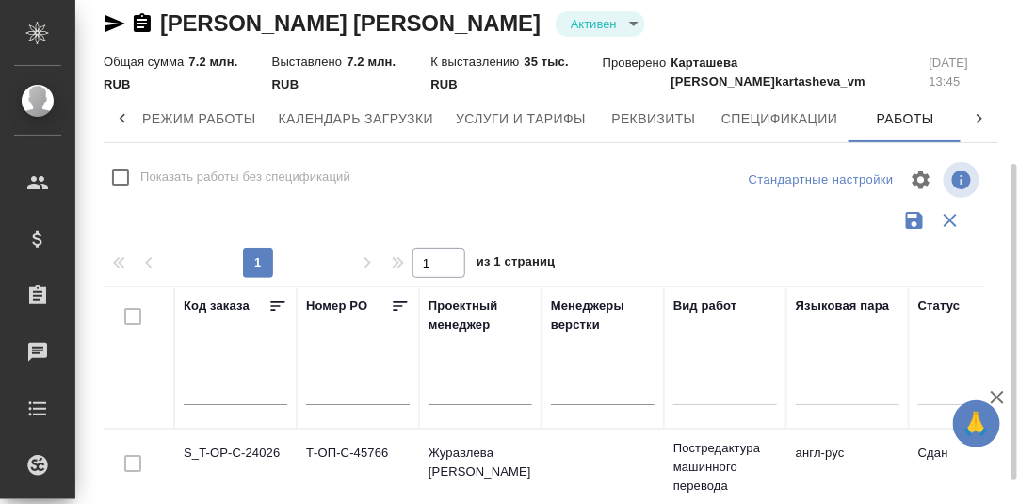
scroll to position [204, 0]
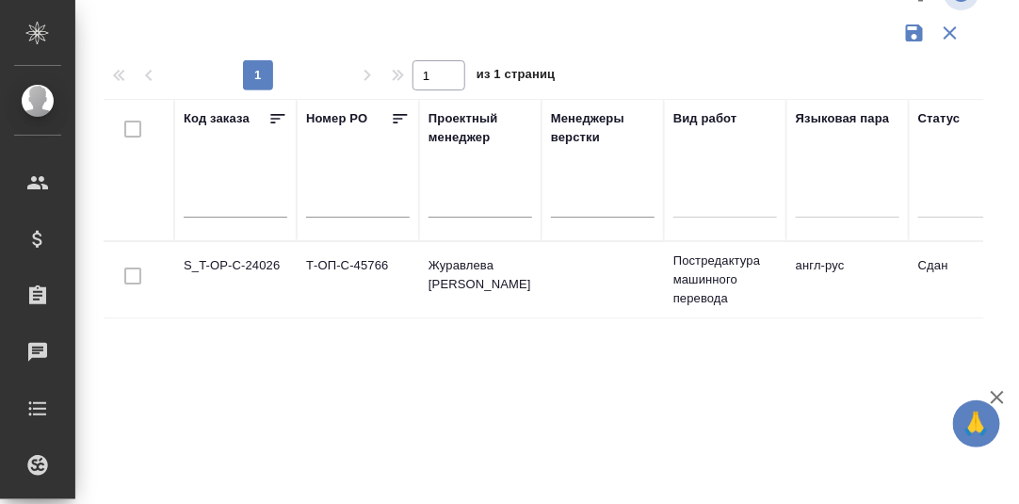
click at [235, 267] on td "S_T-OP-C-24026" at bounding box center [235, 280] width 122 height 66
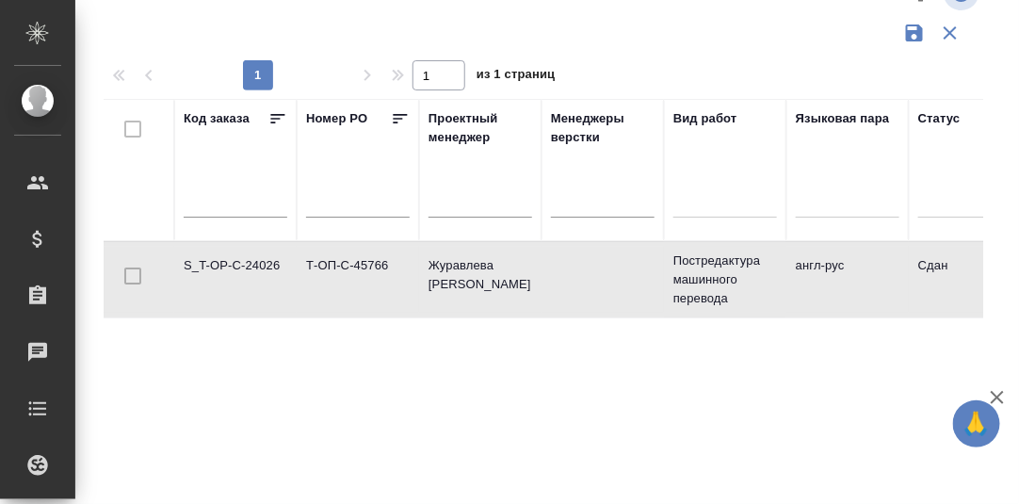
click at [251, 262] on td "S_T-OP-C-24026" at bounding box center [235, 280] width 122 height 66
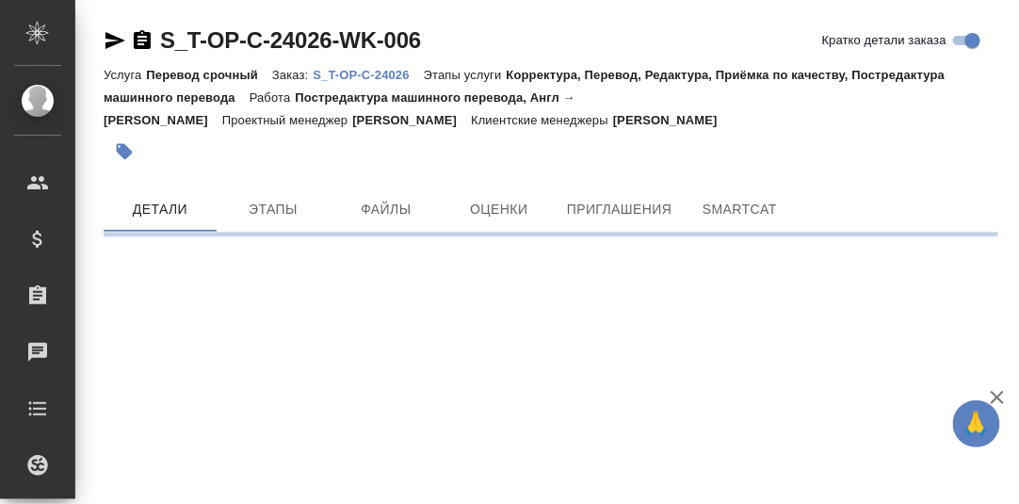
click at [375, 75] on p "S_T-OP-C-24026" at bounding box center [368, 75] width 110 height 14
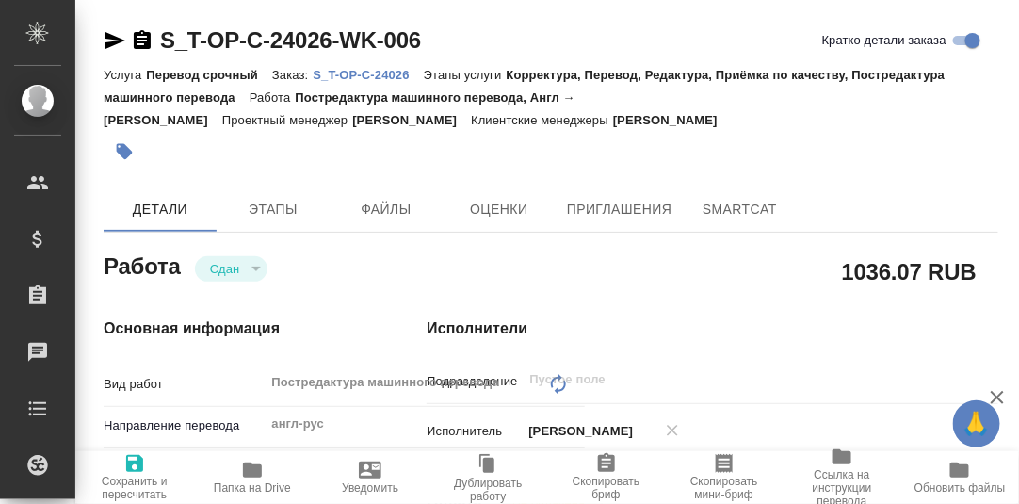
type textarea "x"
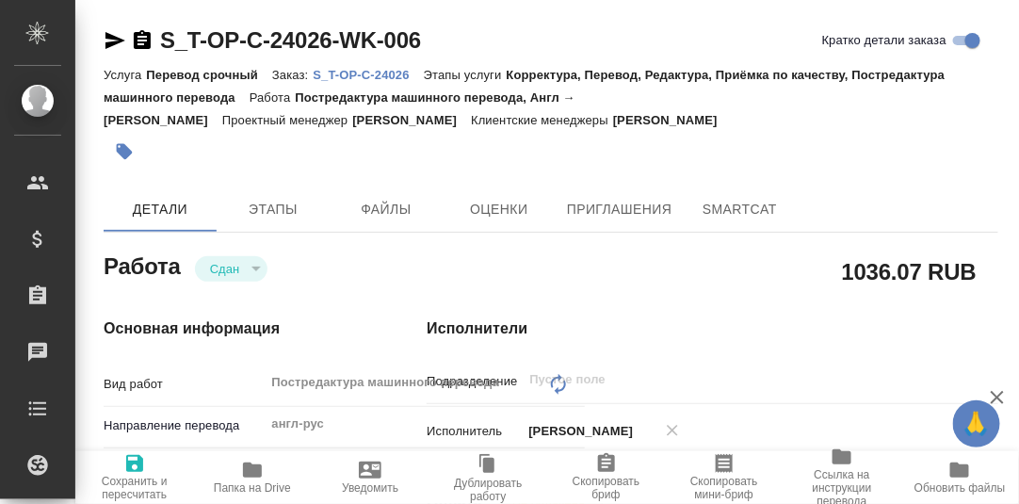
type textarea "x"
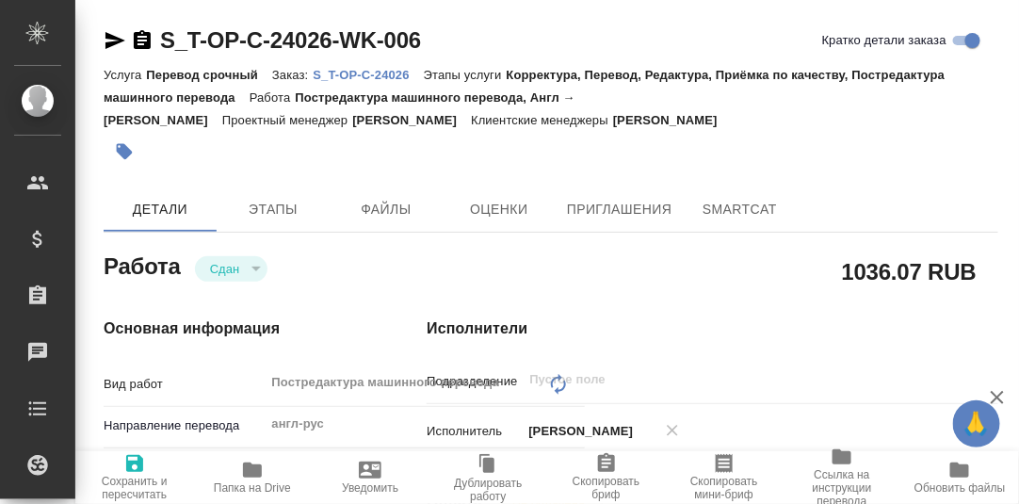
type textarea "x"
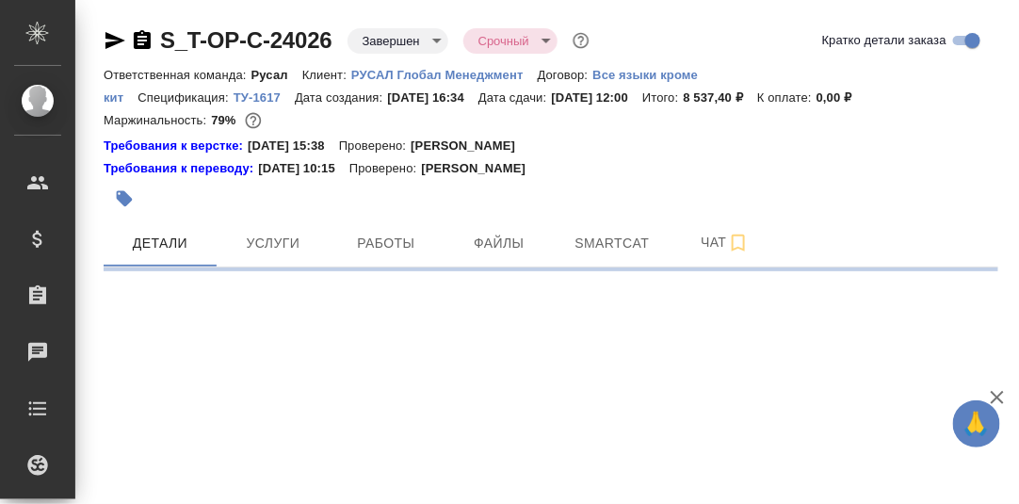
select select "RU"
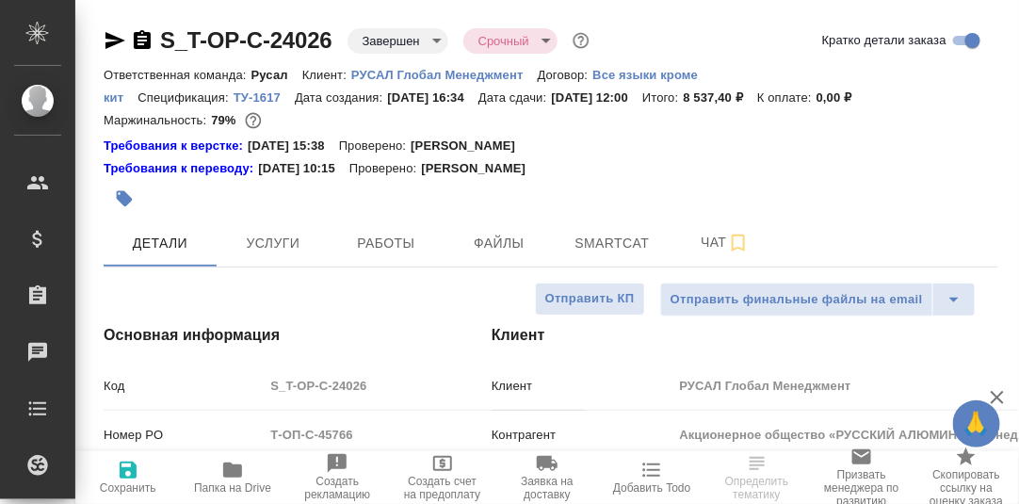
type textarea "x"
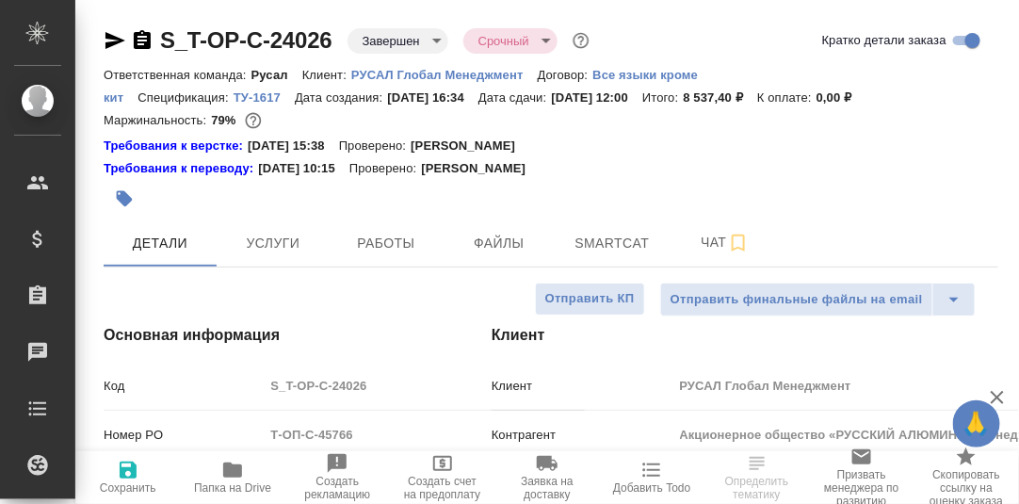
type textarea "x"
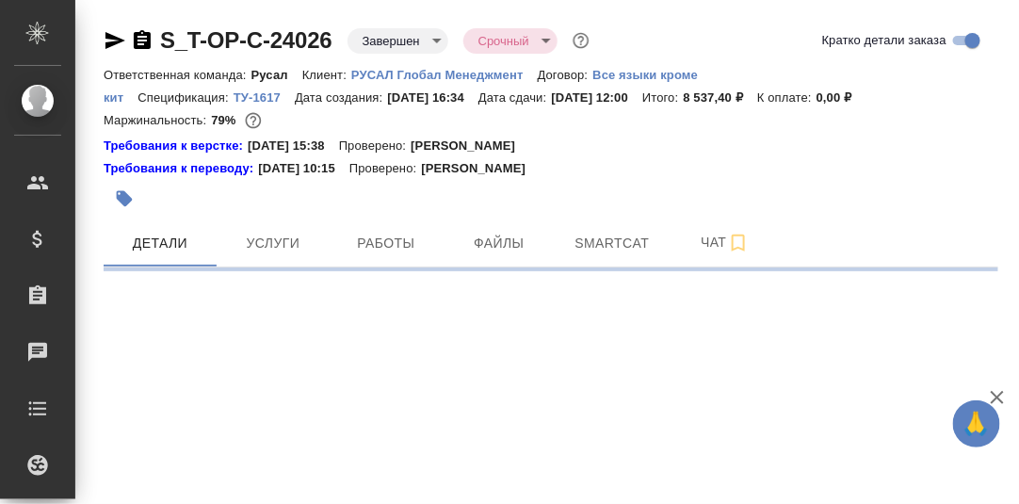
select select "RU"
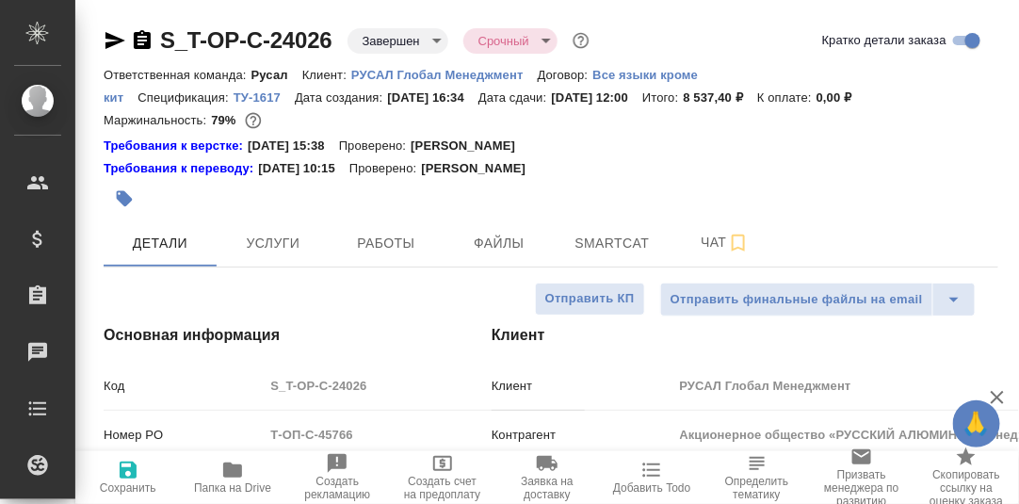
type textarea "x"
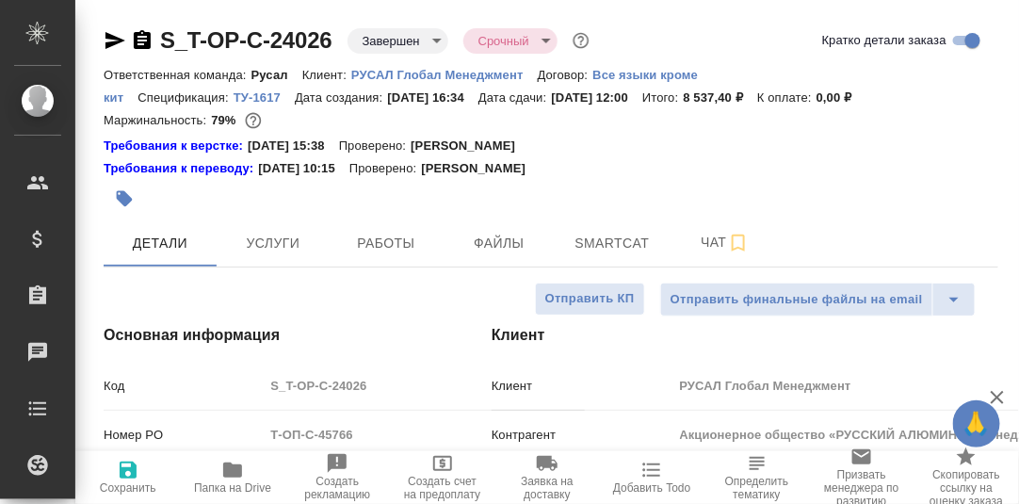
type textarea "x"
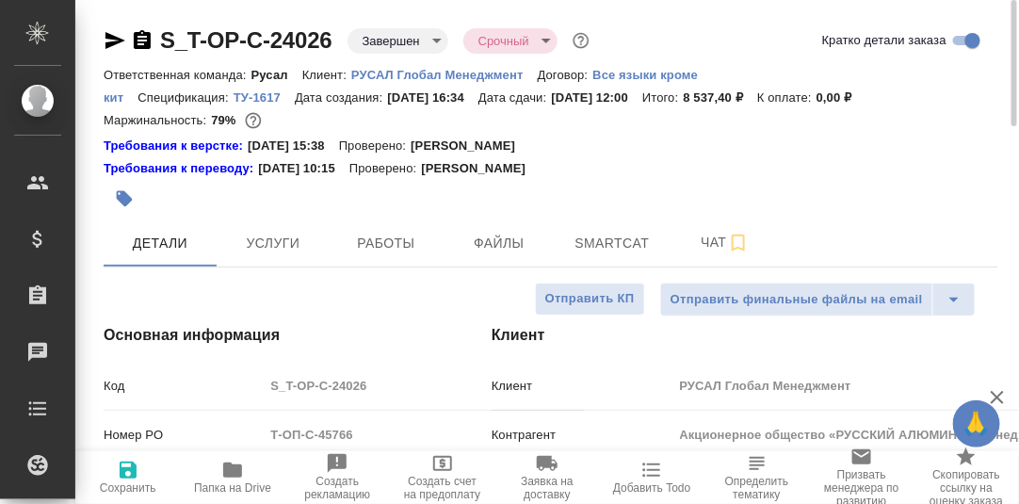
type textarea "x"
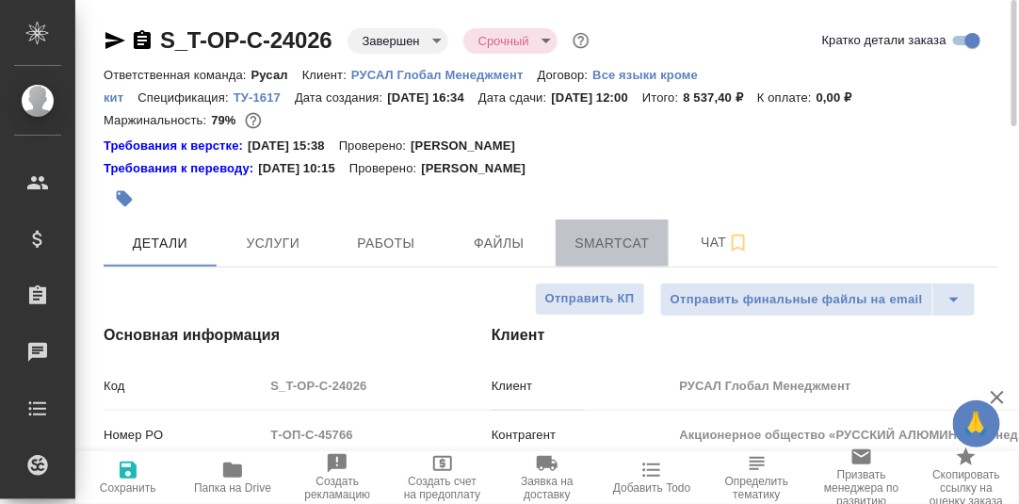
click at [590, 251] on span "Smartcat" at bounding box center [612, 244] width 90 height 24
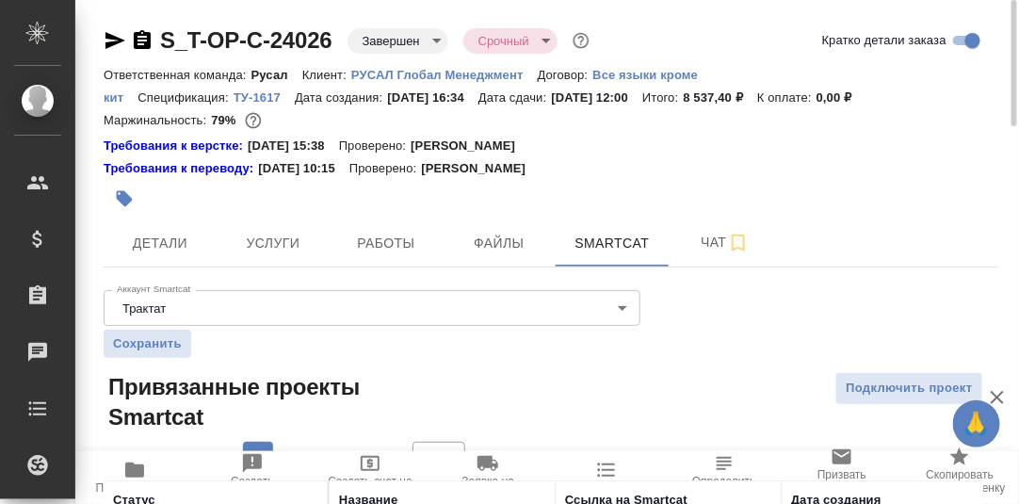
scroll to position [144, 0]
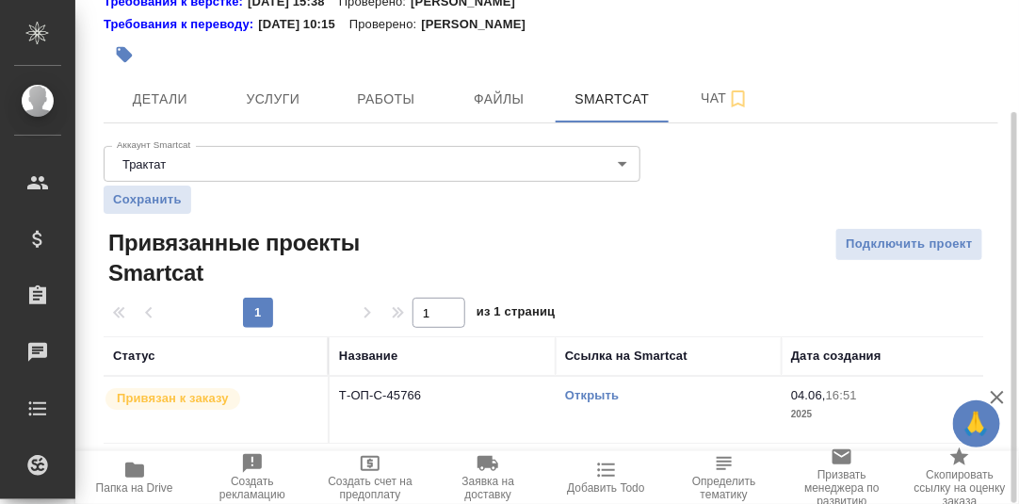
click at [595, 393] on link "Открыть" at bounding box center [592, 395] width 54 height 14
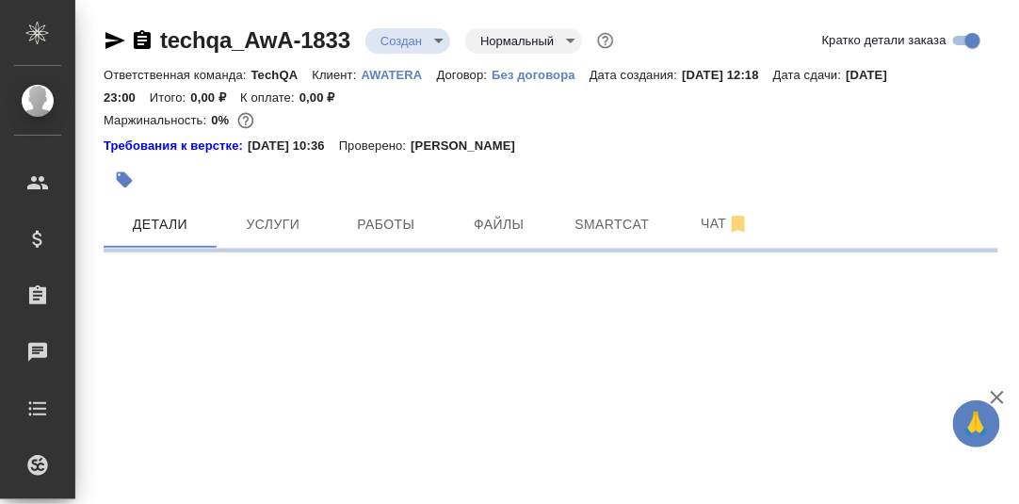
select select "RU"
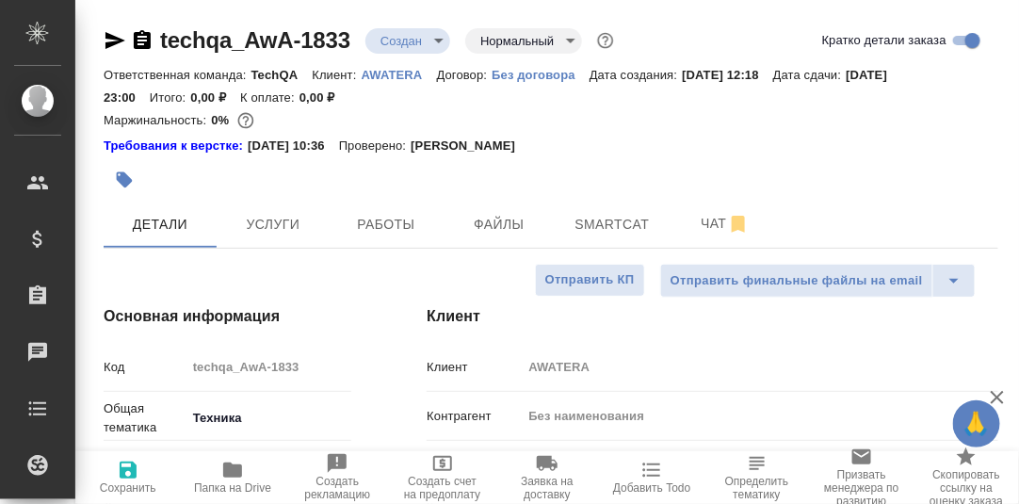
type textarea "x"
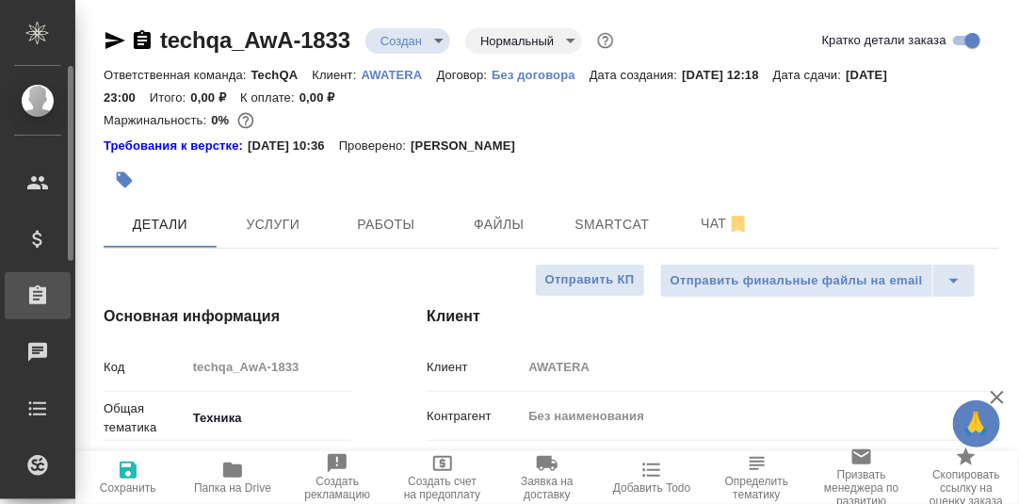
type textarea "x"
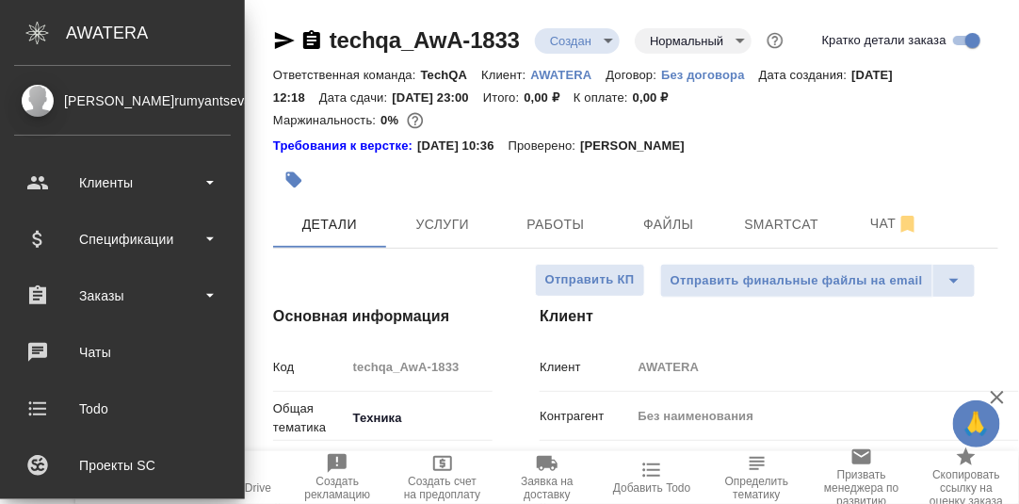
type textarea "x"
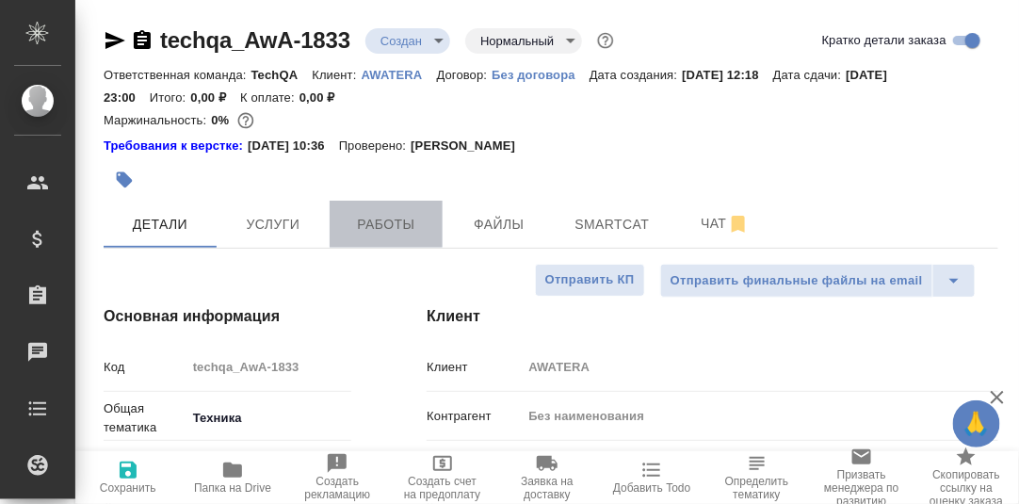
click at [379, 218] on span "Работы" at bounding box center [386, 225] width 90 height 24
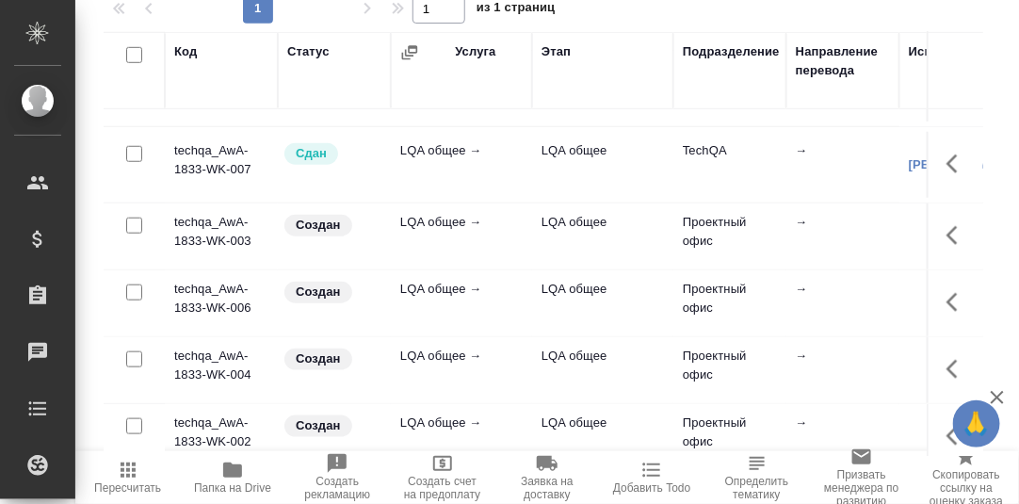
scroll to position [377, 0]
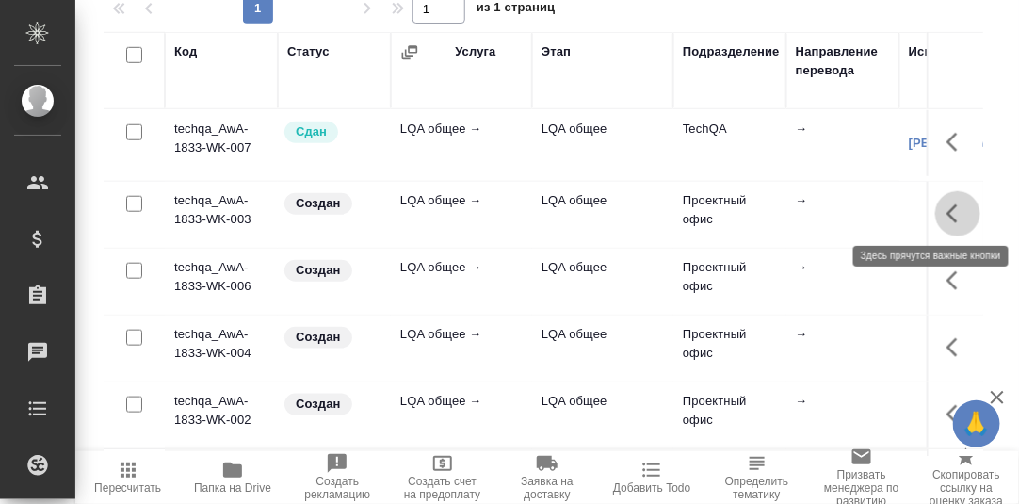
click at [947, 212] on icon "button" at bounding box center [958, 214] width 23 height 23
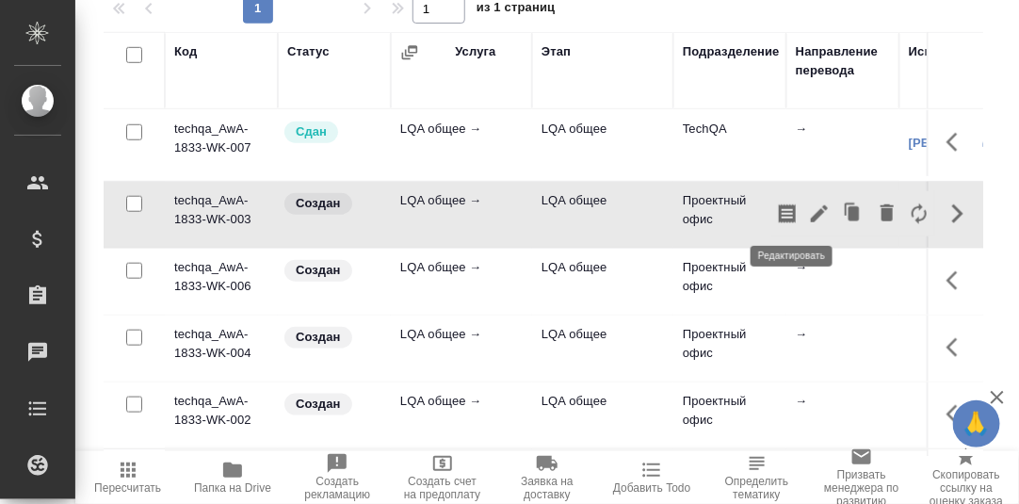
click at [811, 211] on icon "button" at bounding box center [819, 213] width 17 height 17
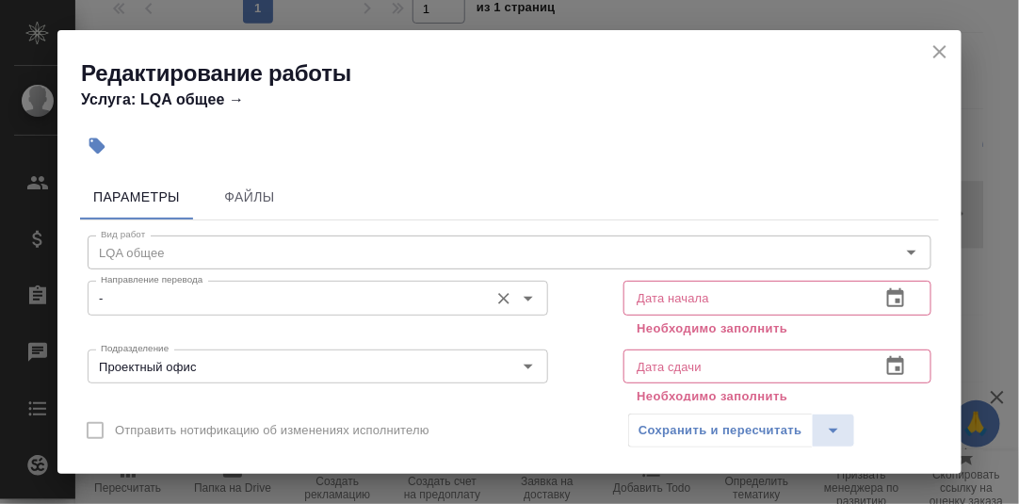
scroll to position [93, 0]
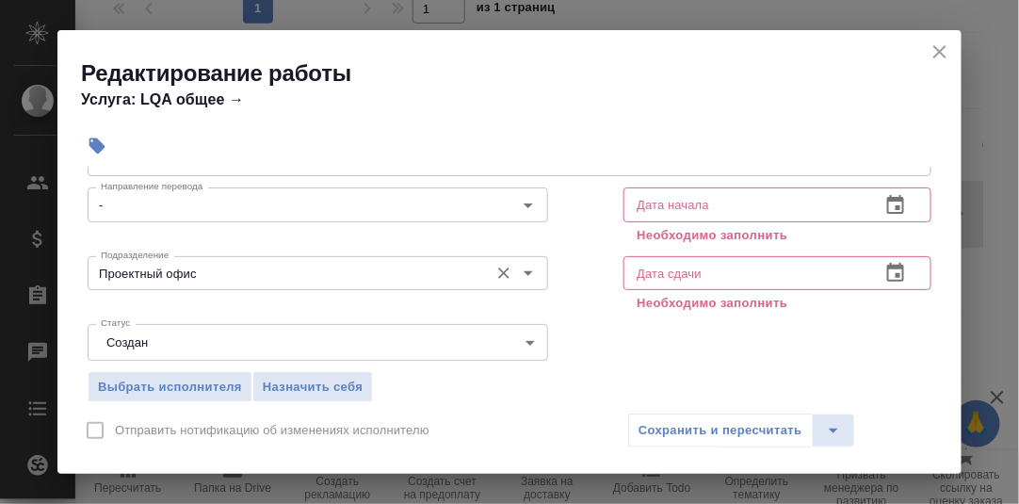
click at [249, 284] on div "Проектный офис Подразделение" at bounding box center [318, 273] width 461 height 34
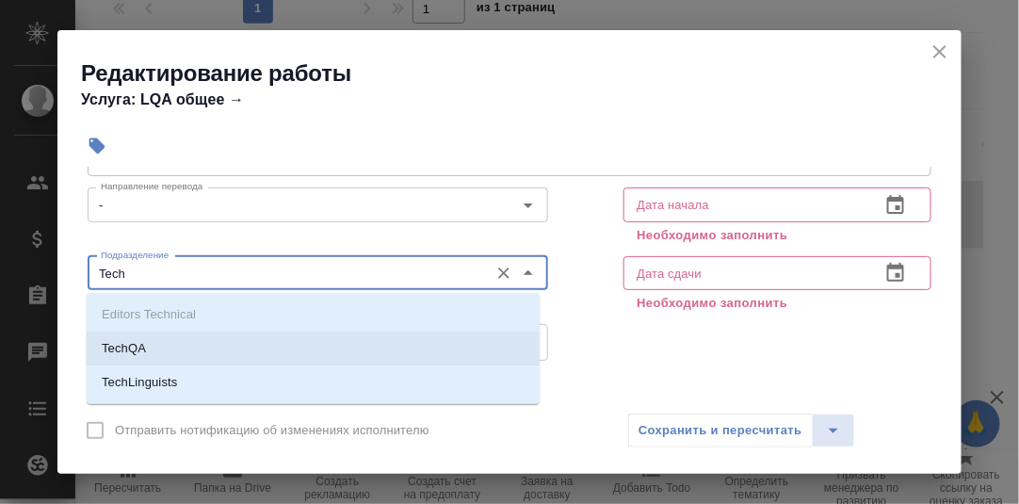
click at [176, 357] on li "TechQA" at bounding box center [313, 349] width 453 height 34
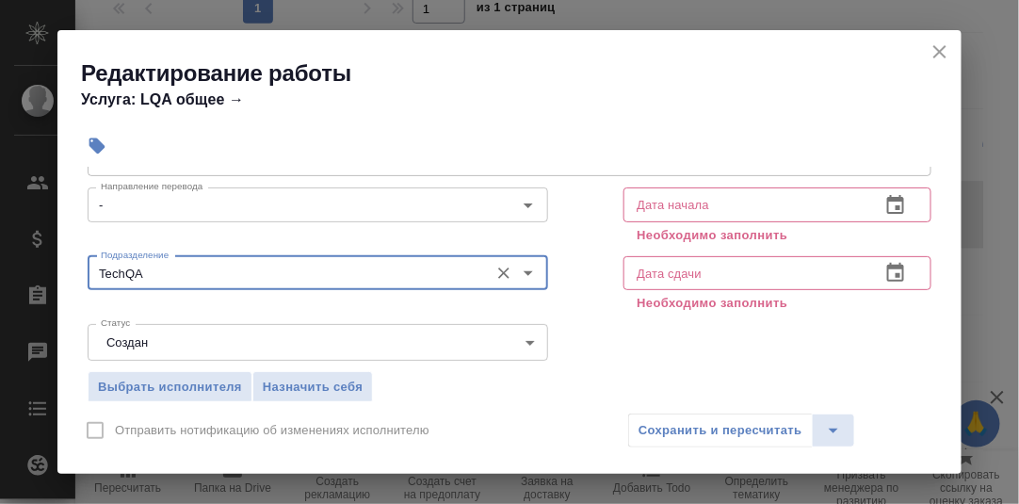
type input "TechQA"
click at [887, 205] on icon "button" at bounding box center [895, 204] width 17 height 19
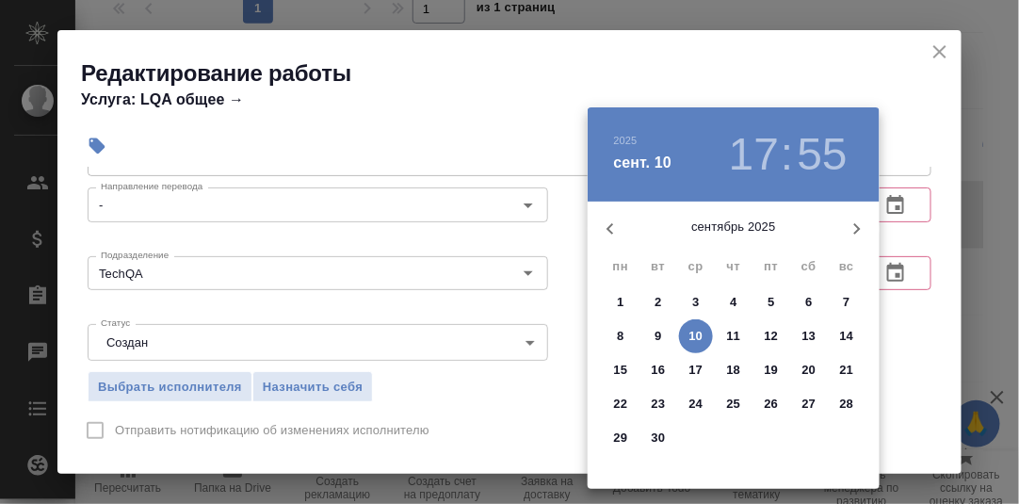
click at [700, 331] on p "10" at bounding box center [696, 336] width 14 height 19
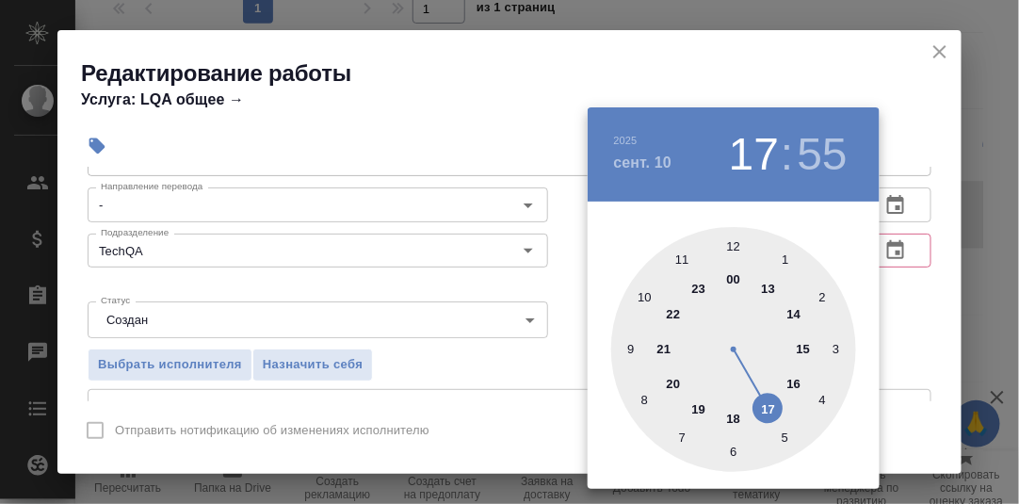
click at [769, 408] on div at bounding box center [733, 349] width 245 height 245
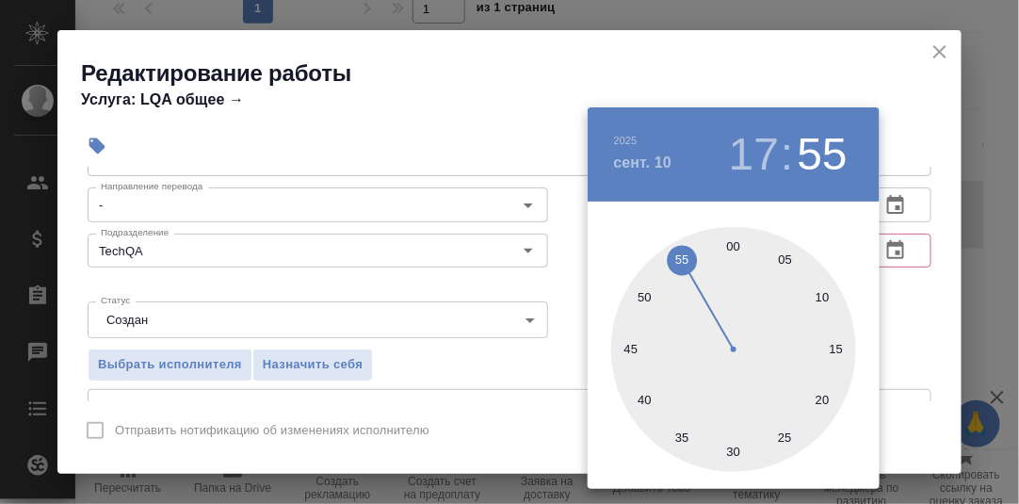
click at [737, 246] on div at bounding box center [733, 349] width 245 height 245
type input "[DATE] 17:00"
click at [917, 324] on div at bounding box center [509, 252] width 1019 height 504
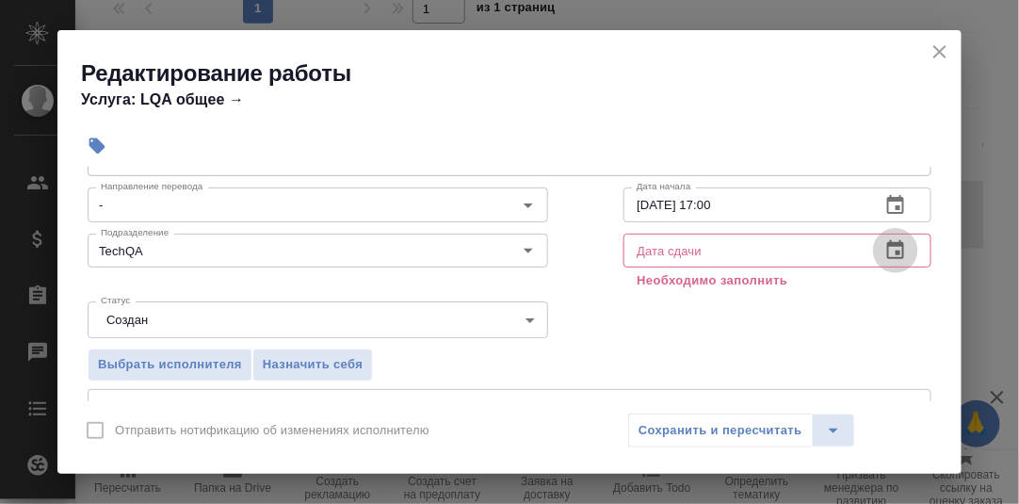
click at [887, 245] on icon "button" at bounding box center [895, 249] width 17 height 19
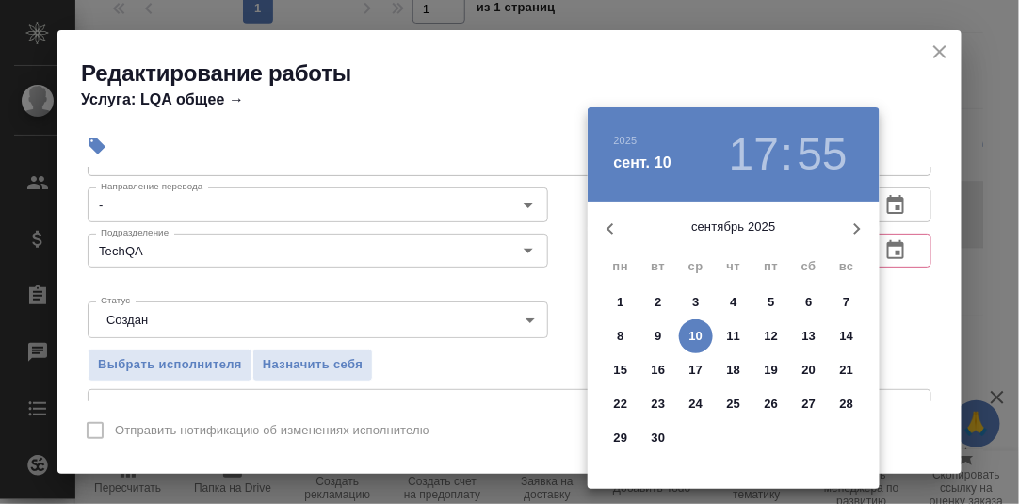
click at [697, 332] on p "10" at bounding box center [696, 336] width 14 height 19
type input "[DATE] 17:55"
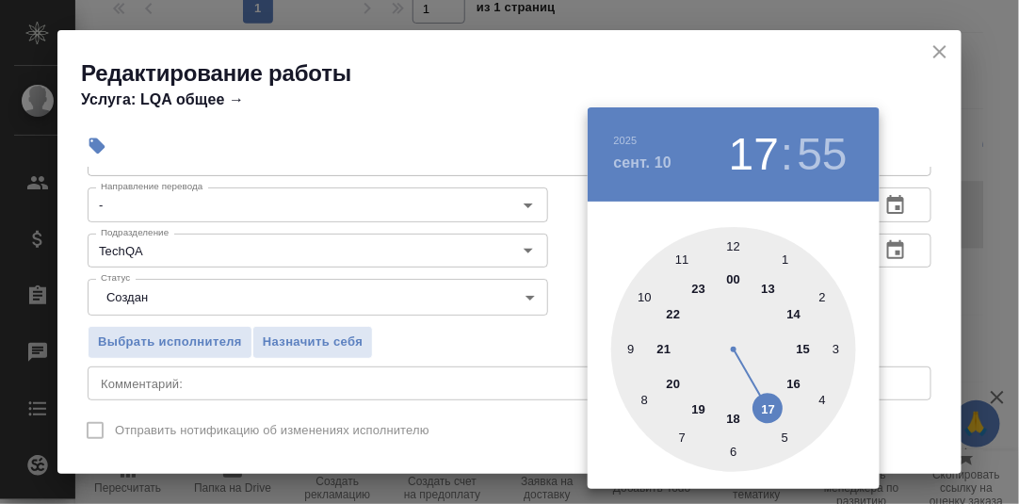
click at [770, 406] on div at bounding box center [733, 349] width 245 height 245
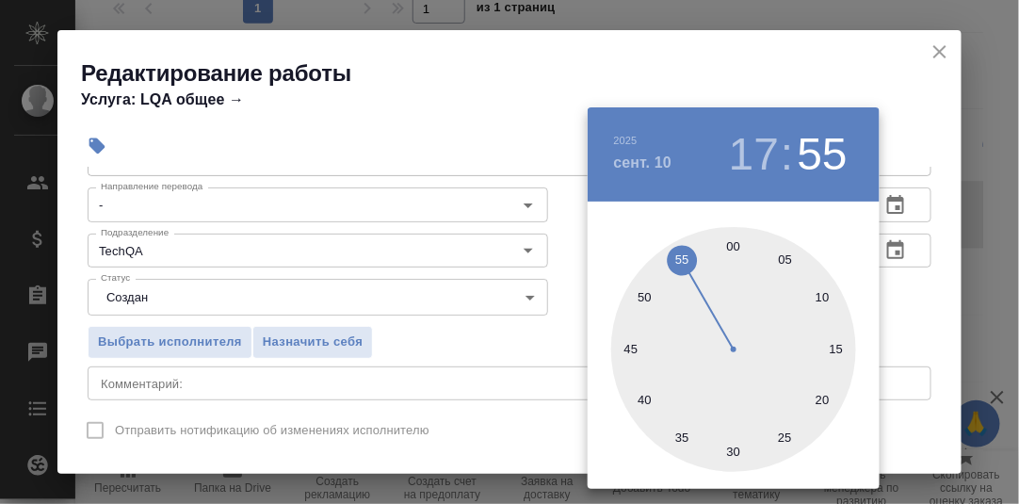
click at [934, 316] on div at bounding box center [509, 252] width 1019 height 504
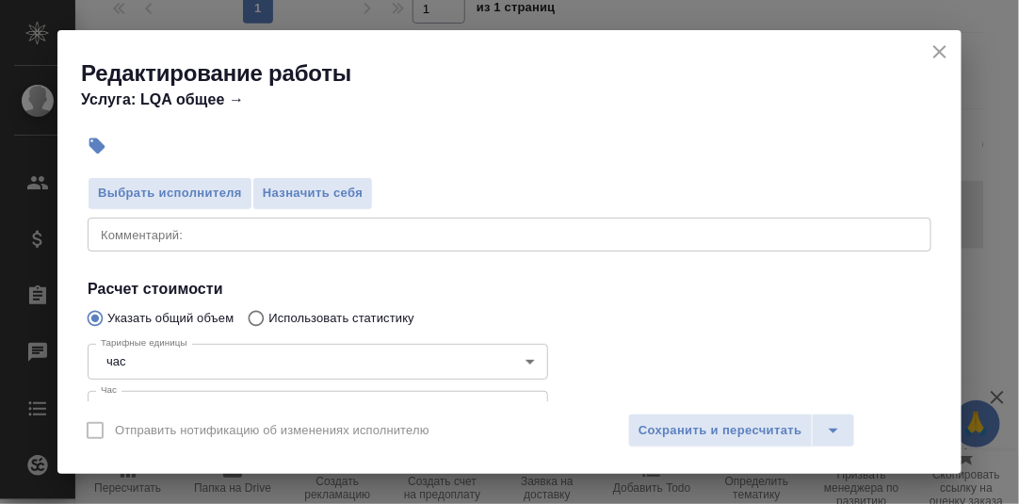
scroll to position [283, 0]
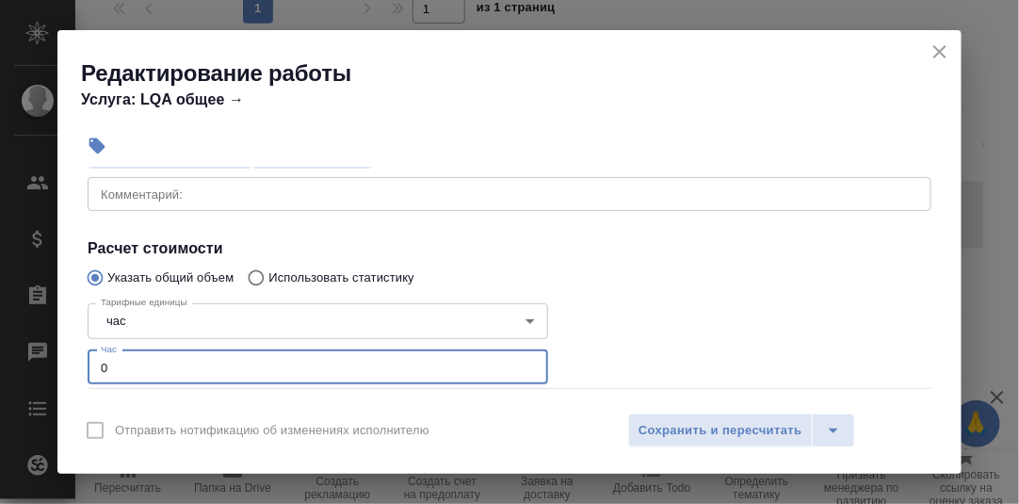
click at [129, 369] on input "0" at bounding box center [318, 367] width 461 height 34
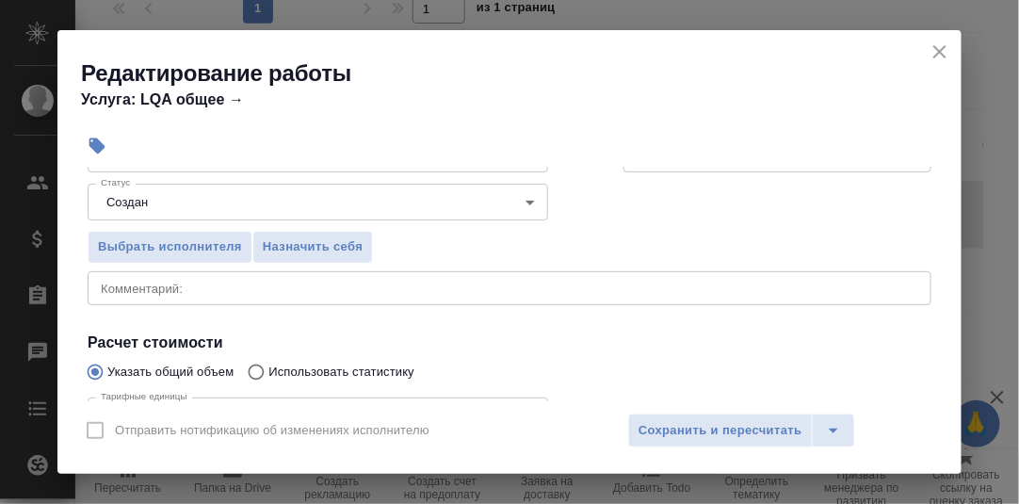
type input "0.3"
click at [154, 289] on textarea at bounding box center [510, 288] width 818 height 14
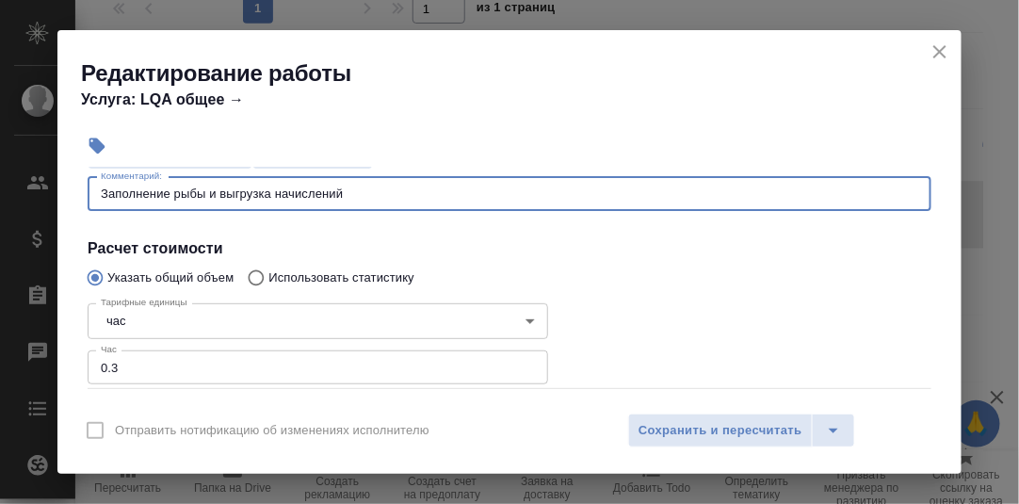
scroll to position [0, 0]
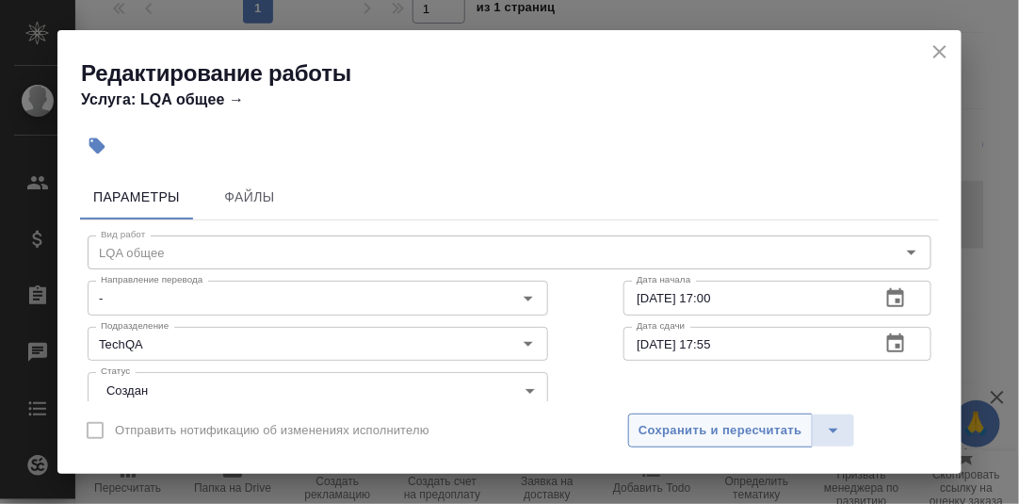
type textarea "Заполнение рыбы и выгрузка начислений"
drag, startPoint x: 732, startPoint y: 422, endPoint x: 808, endPoint y: 397, distance: 80.4
click at [731, 423] on span "Сохранить и пересчитать" at bounding box center [721, 431] width 164 height 22
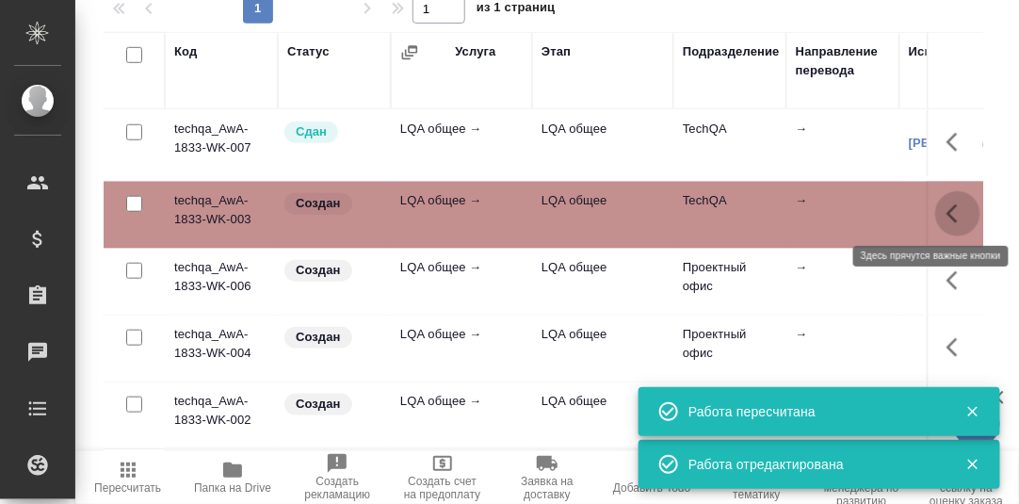
click at [947, 207] on icon "button" at bounding box center [952, 213] width 11 height 19
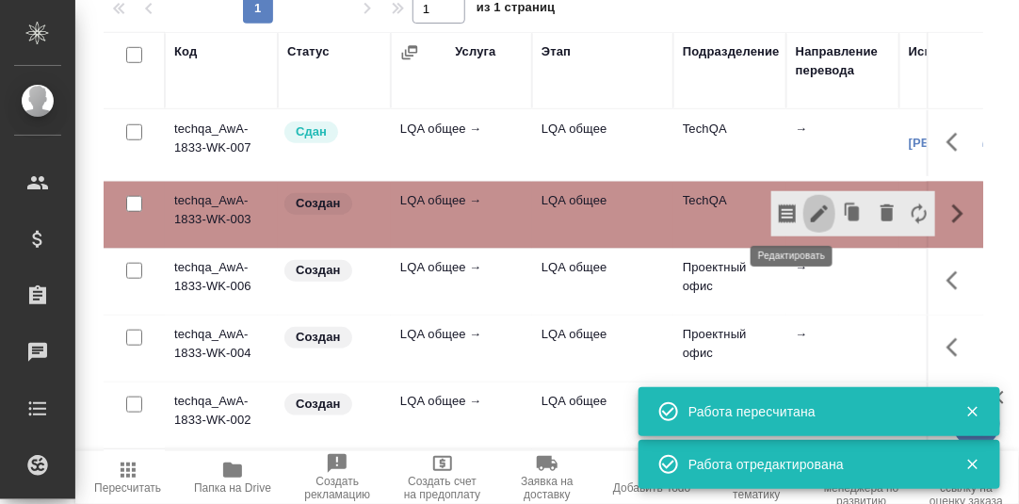
click at [811, 211] on icon "button" at bounding box center [819, 213] width 17 height 17
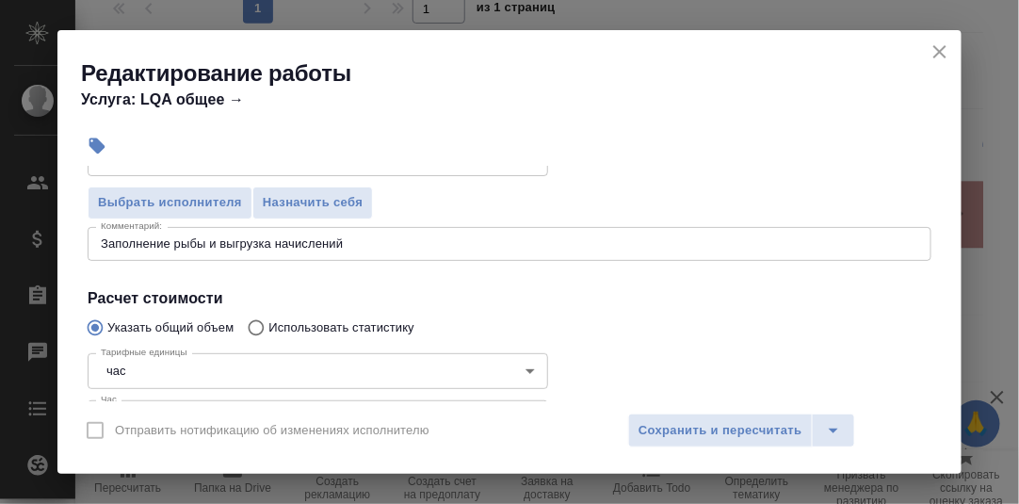
scroll to position [194, 0]
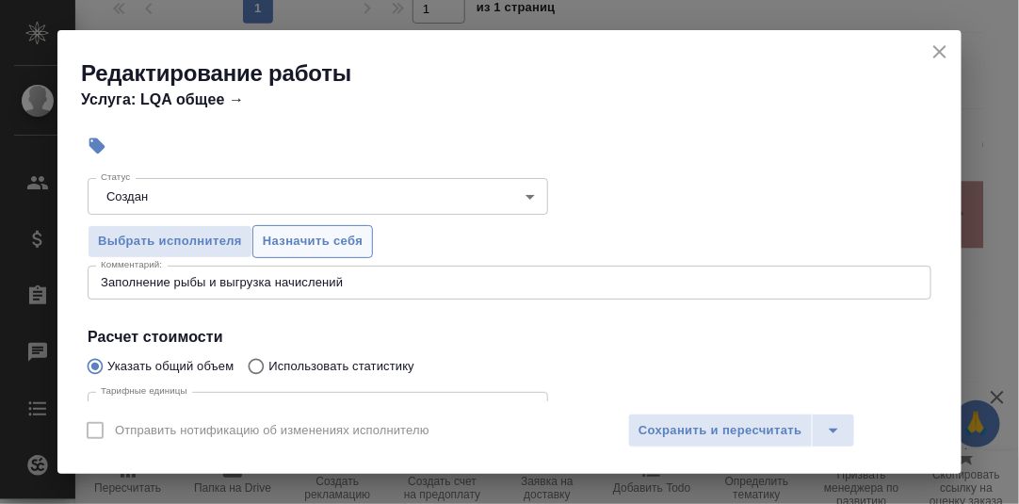
click at [359, 241] on span "Назначить себя" at bounding box center [313, 242] width 100 height 22
drag, startPoint x: 710, startPoint y: 427, endPoint x: 910, endPoint y: 394, distance: 202.4
click at [710, 426] on span "Сохранить и пересчитать" at bounding box center [721, 431] width 164 height 22
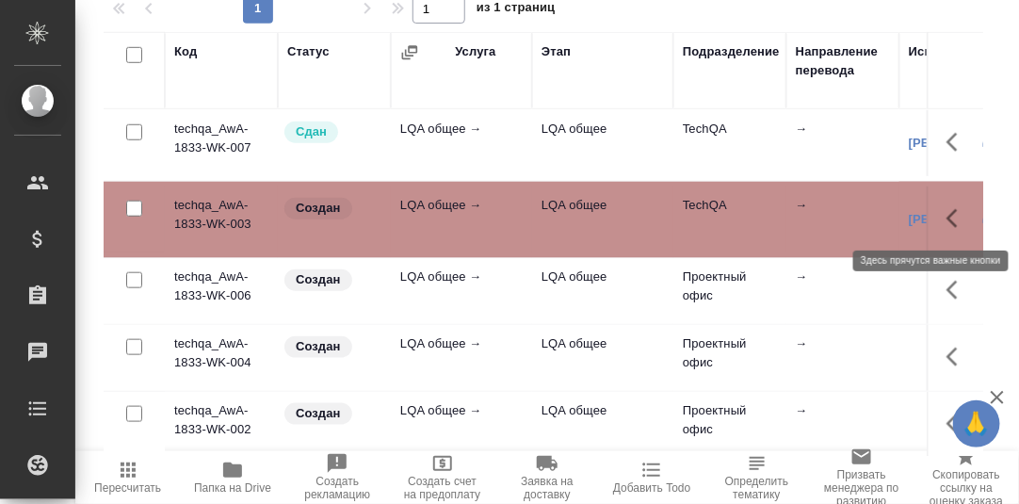
click at [947, 217] on icon "button" at bounding box center [952, 218] width 11 height 19
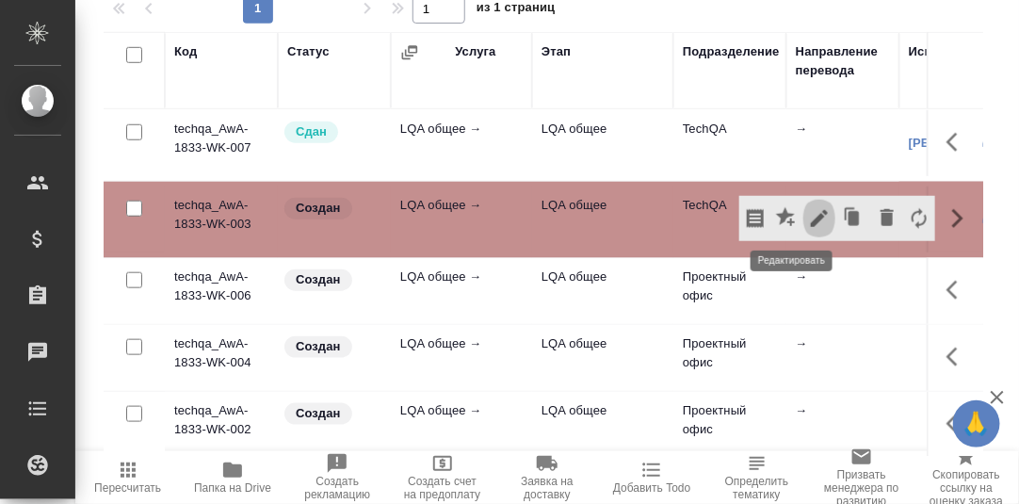
click at [811, 216] on icon "button" at bounding box center [819, 218] width 17 height 17
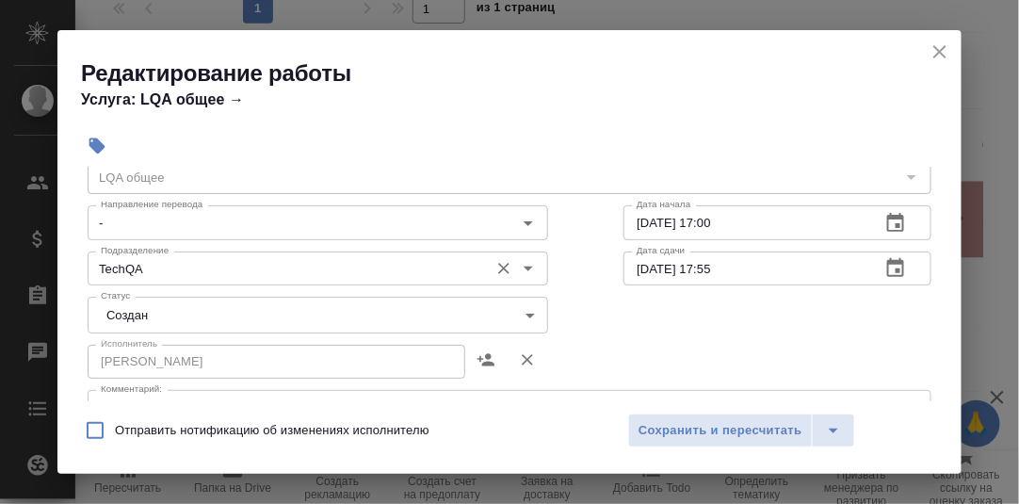
scroll to position [93, 0]
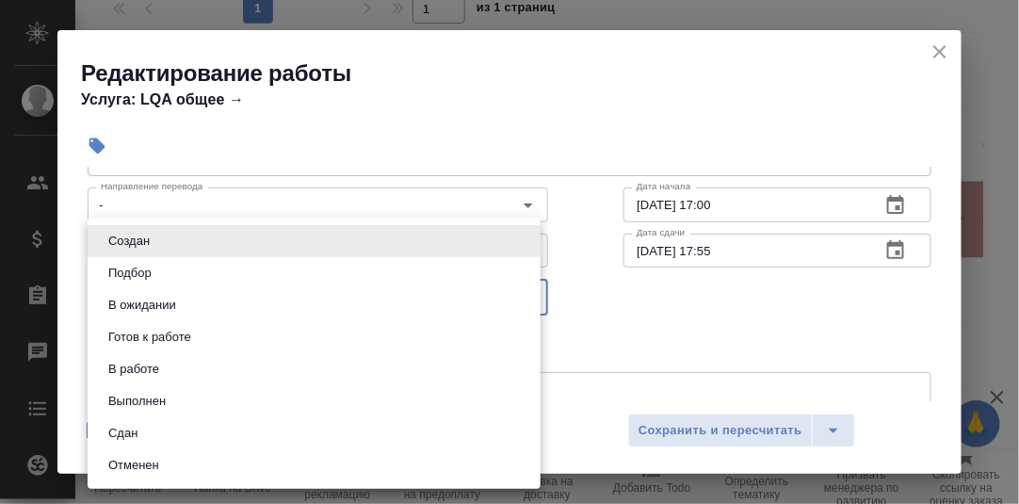
click at [524, 291] on body "🙏 .cls-1 fill:#fff; AWATERA [PERSON_NAME] d.rumyantseva Клиенты Спецификации За…" at bounding box center [509, 252] width 1019 height 504
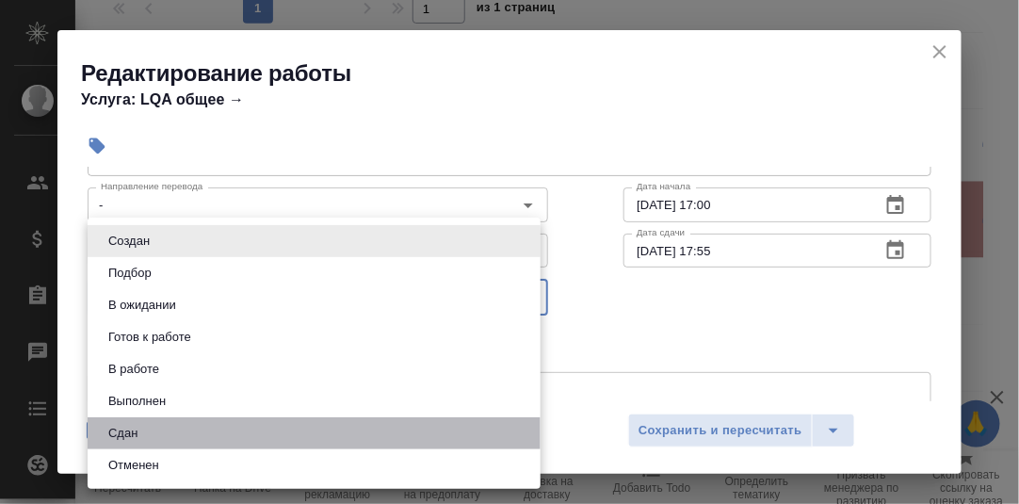
click at [171, 429] on li "Сдан" at bounding box center [314, 433] width 453 height 32
type input "closed"
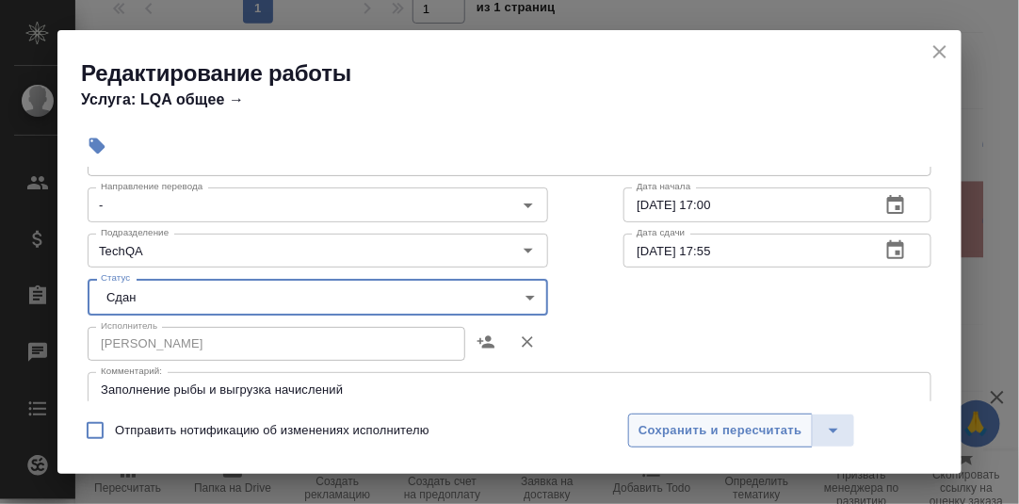
click at [691, 423] on span "Сохранить и пересчитать" at bounding box center [721, 431] width 164 height 22
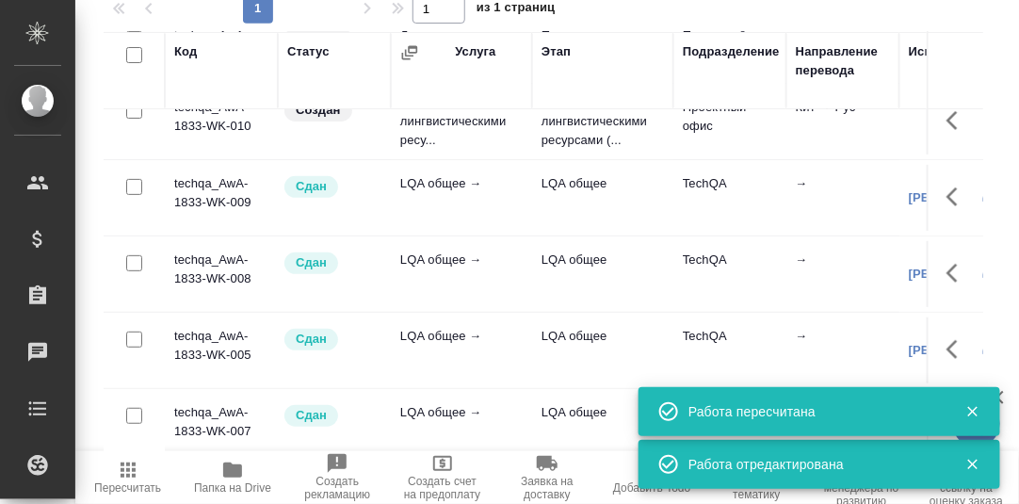
scroll to position [0, 0]
